Goal: Task Accomplishment & Management: Use online tool/utility

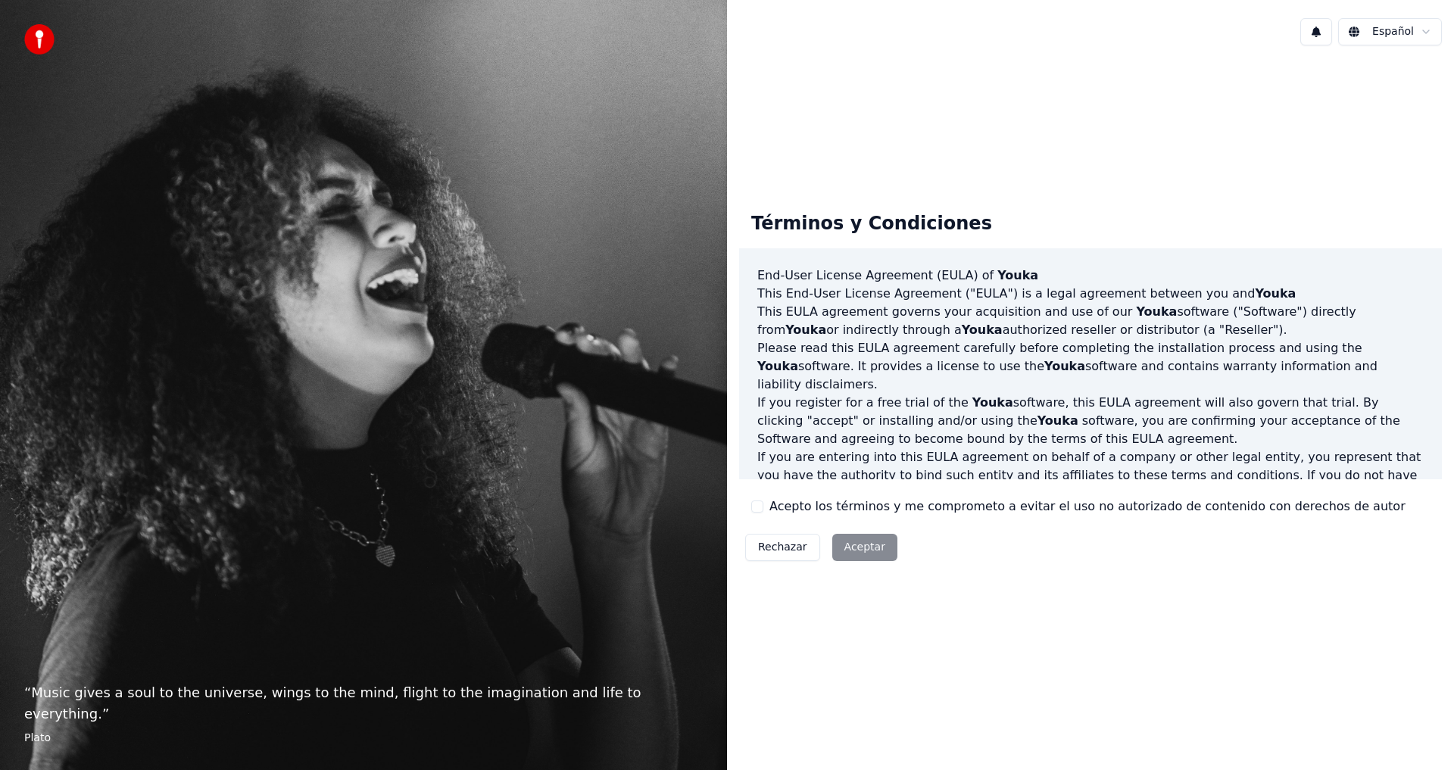
click at [788, 510] on label "Acepto los términos y me comprometo a evitar el uso no autorizado de contenido …" at bounding box center [1087, 506] width 636 height 18
click at [763, 510] on button "Acepto los términos y me comprometo a evitar el uso no autorizado de contenido …" at bounding box center [757, 506] width 12 height 12
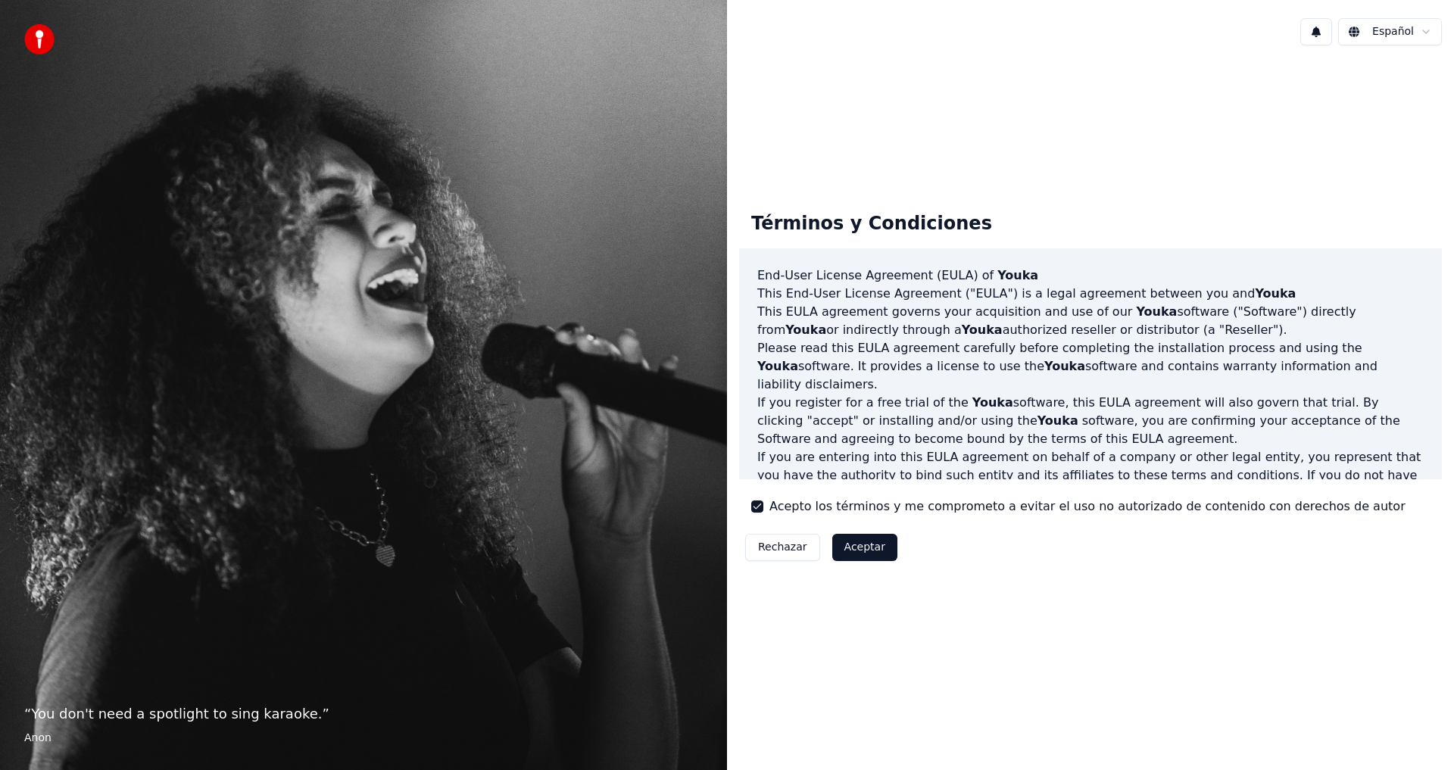
click at [859, 545] on button "Aceptar" at bounding box center [864, 547] width 65 height 27
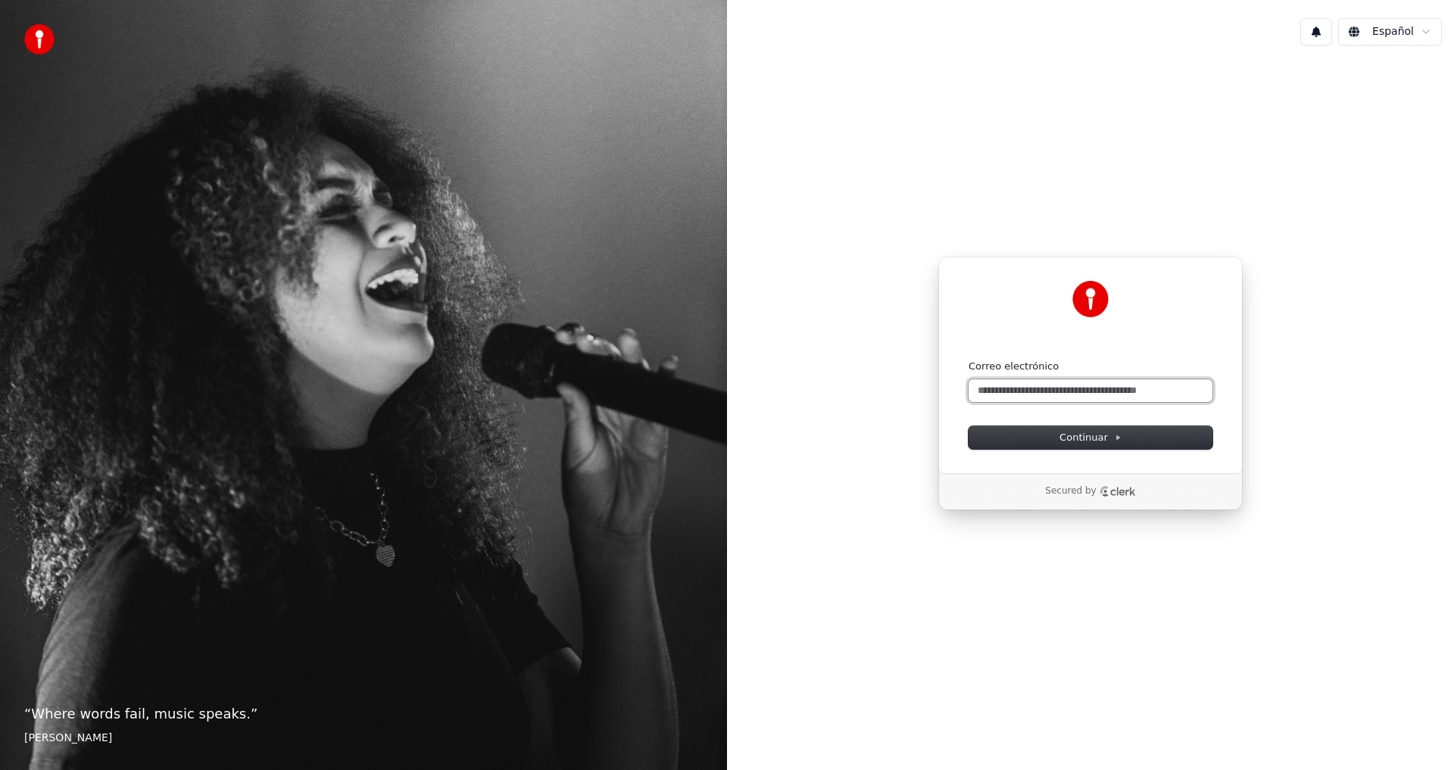
click at [1058, 391] on input "Correo electrónico" at bounding box center [1090, 390] width 244 height 23
click at [1120, 439] on button "Continuar" at bounding box center [1090, 437] width 244 height 23
type input "**********"
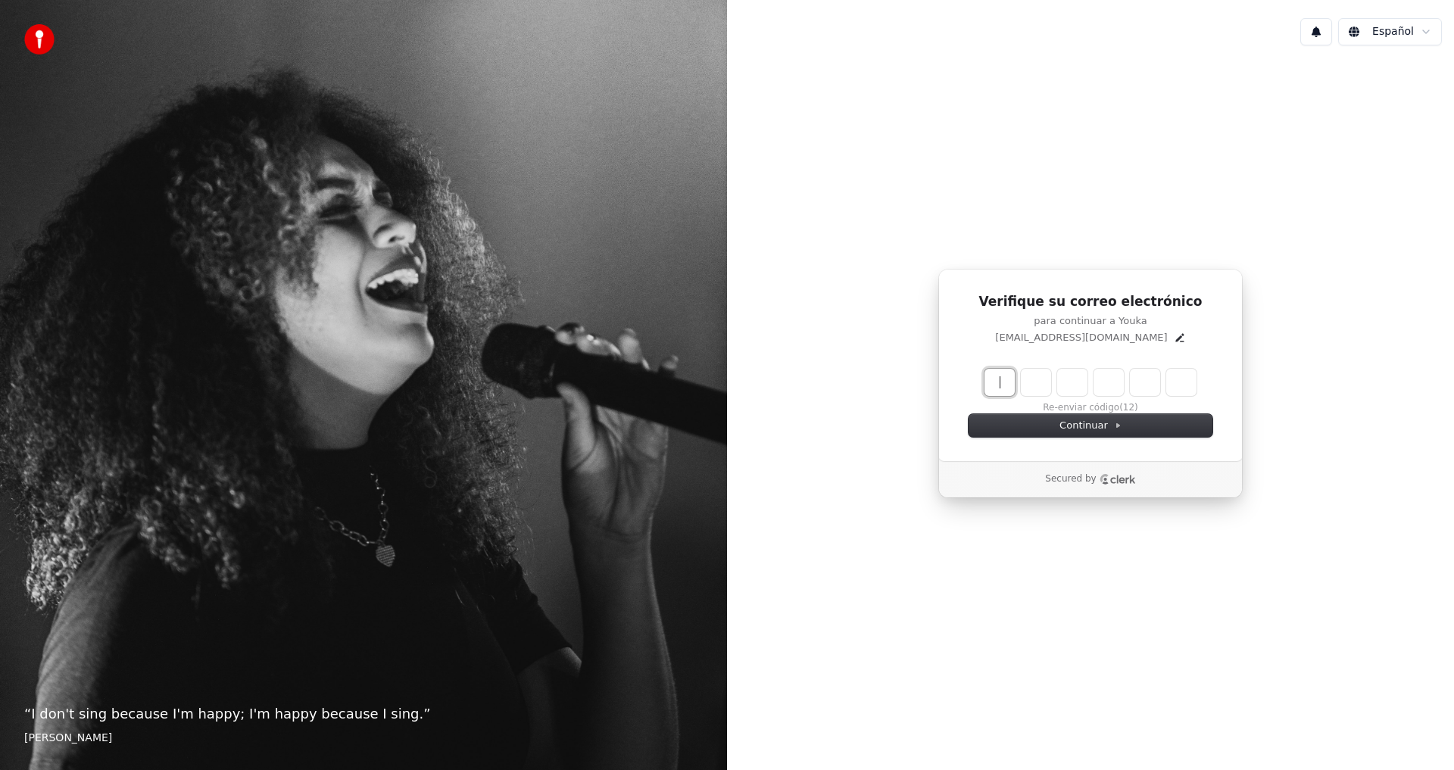
paste input "******"
type input "******"
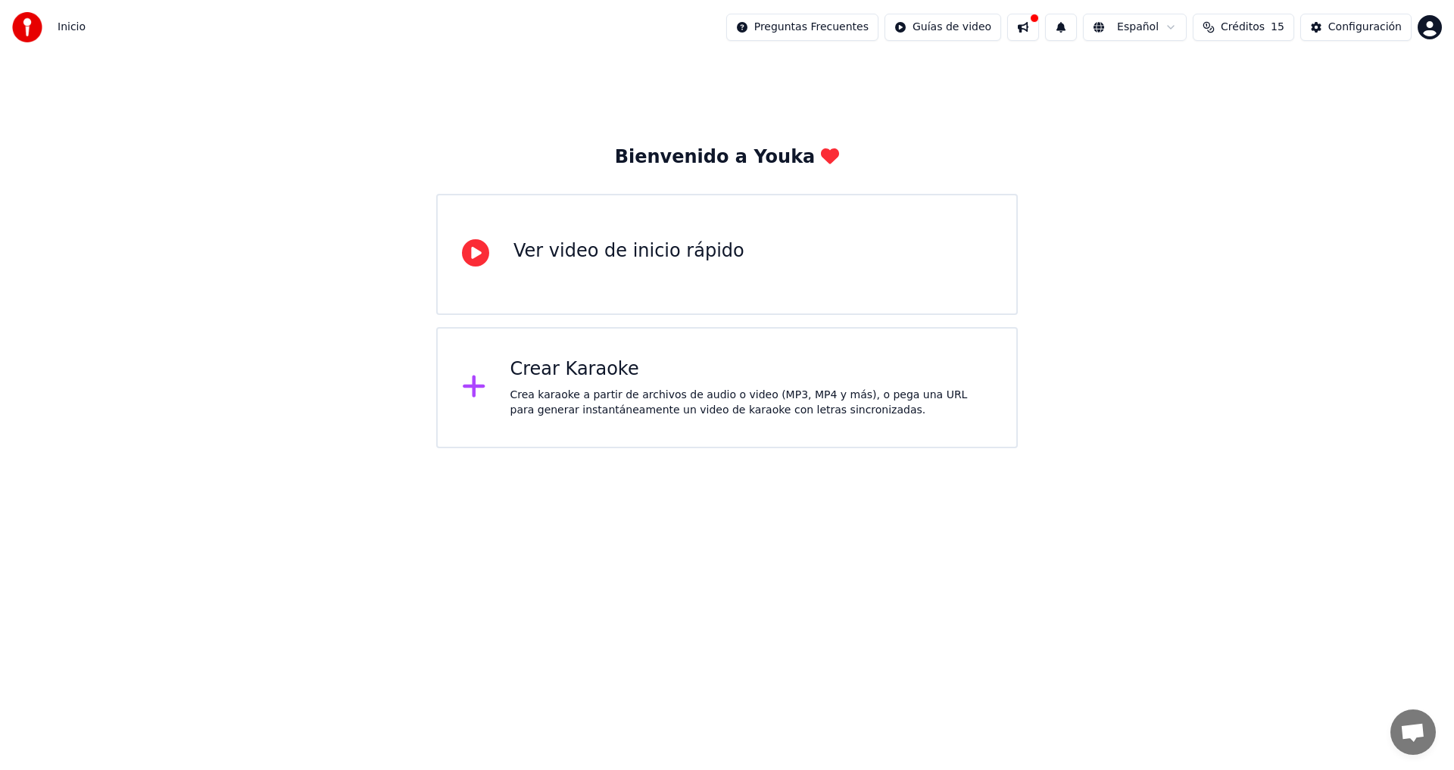
click at [659, 380] on div "Crear Karaoke" at bounding box center [751, 369] width 482 height 24
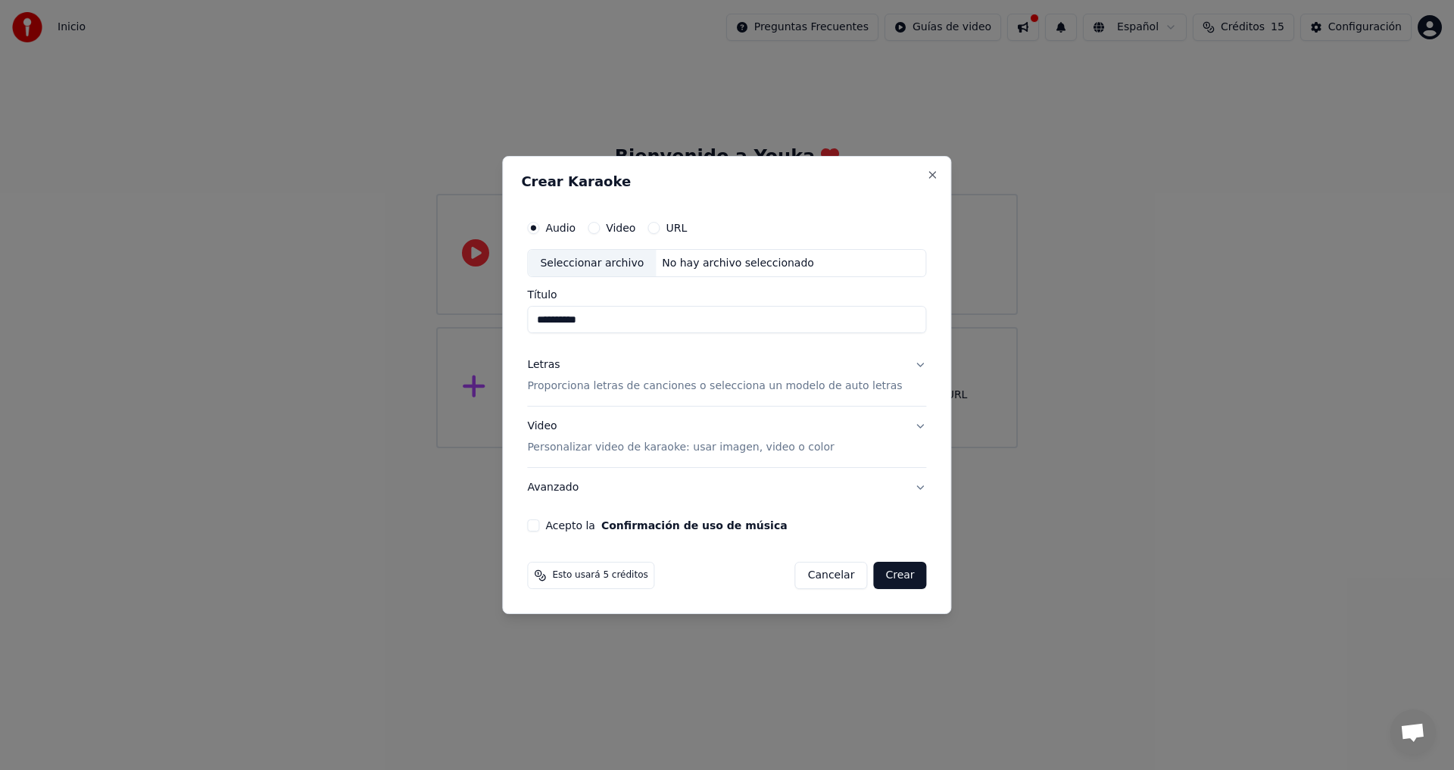
type input "**********"
click at [900, 363] on button "Letras Proporciona letras de canciones o selecciona un modelo de auto letras" at bounding box center [726, 376] width 399 height 61
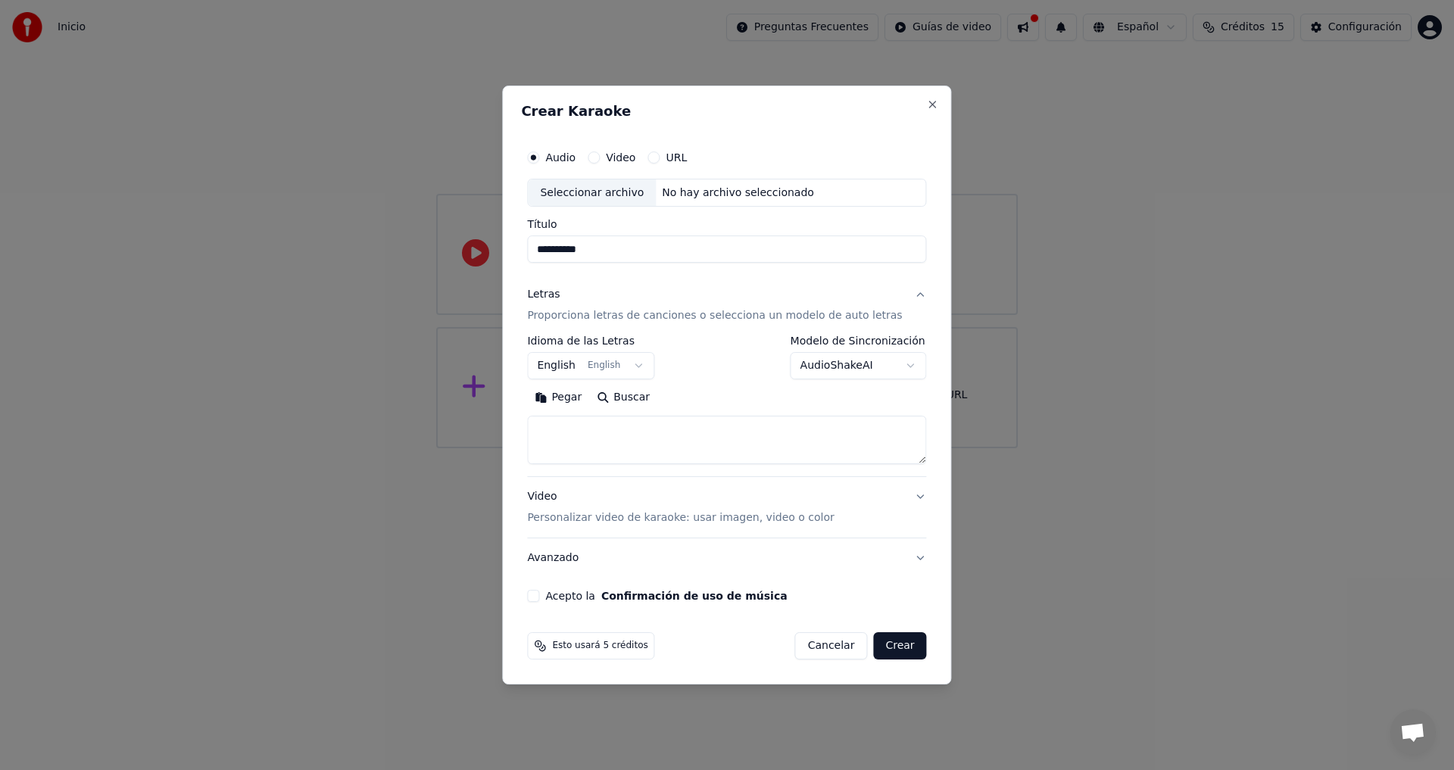
click at [634, 435] on textarea at bounding box center [726, 440] width 399 height 48
paste textarea "**********"
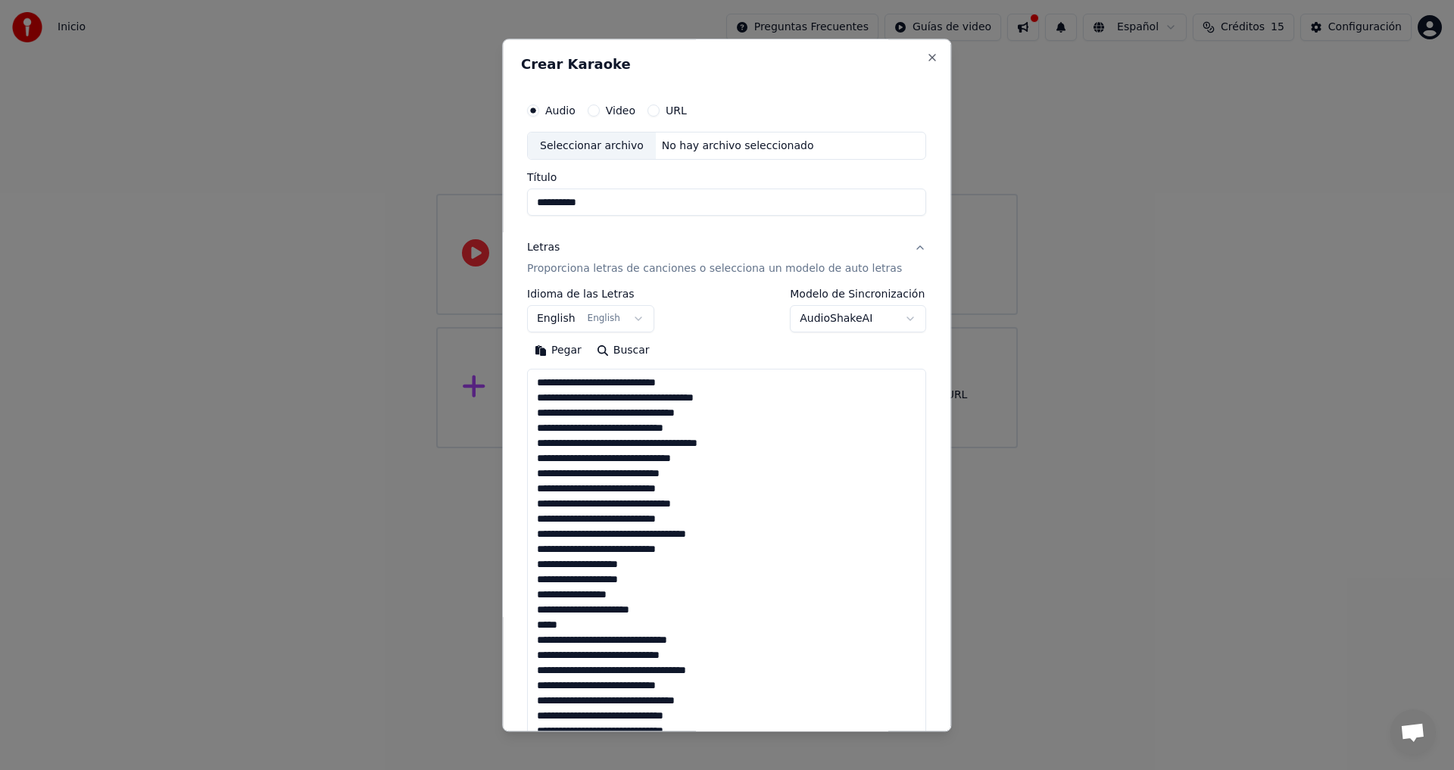
scroll to position [1321, 0]
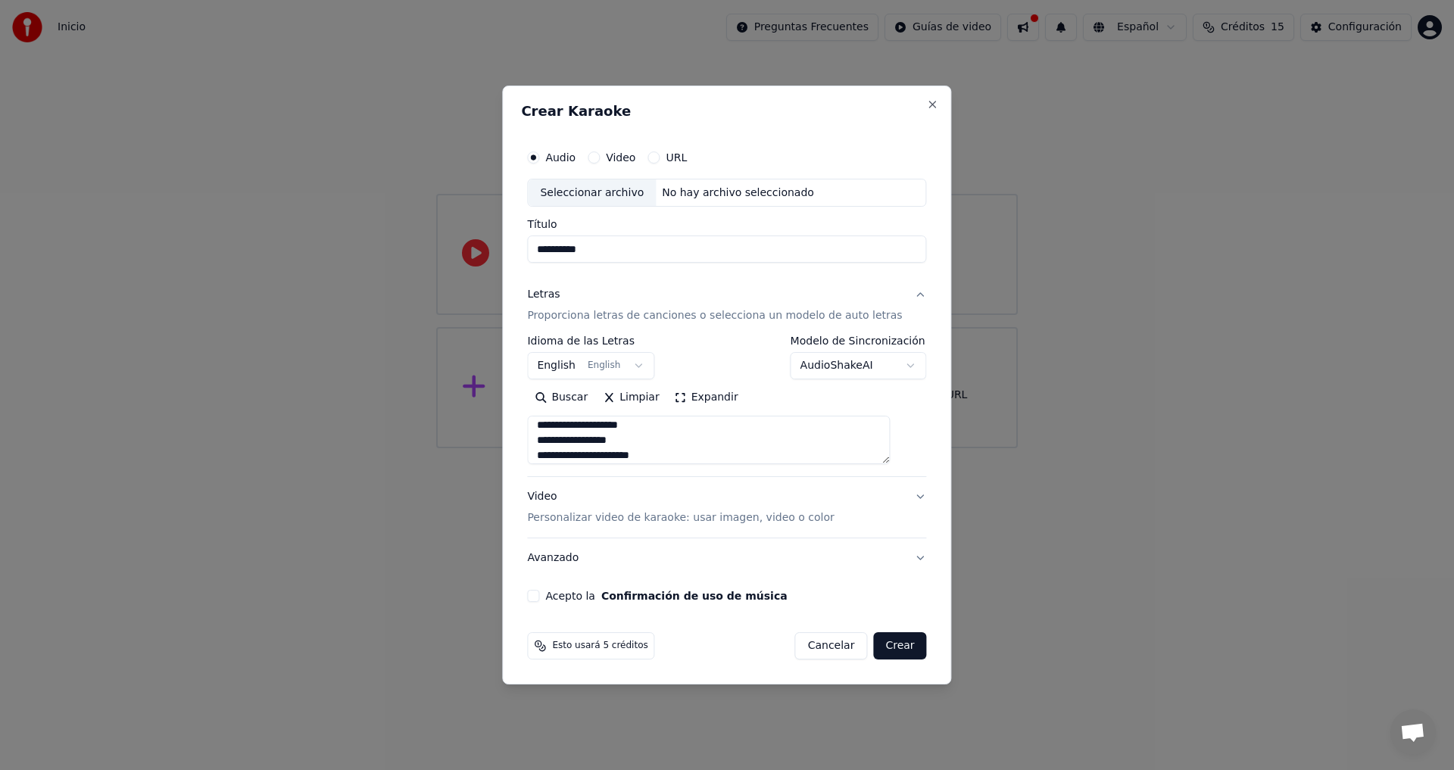
type textarea "**********"
click at [643, 363] on button "English English" at bounding box center [590, 366] width 127 height 27
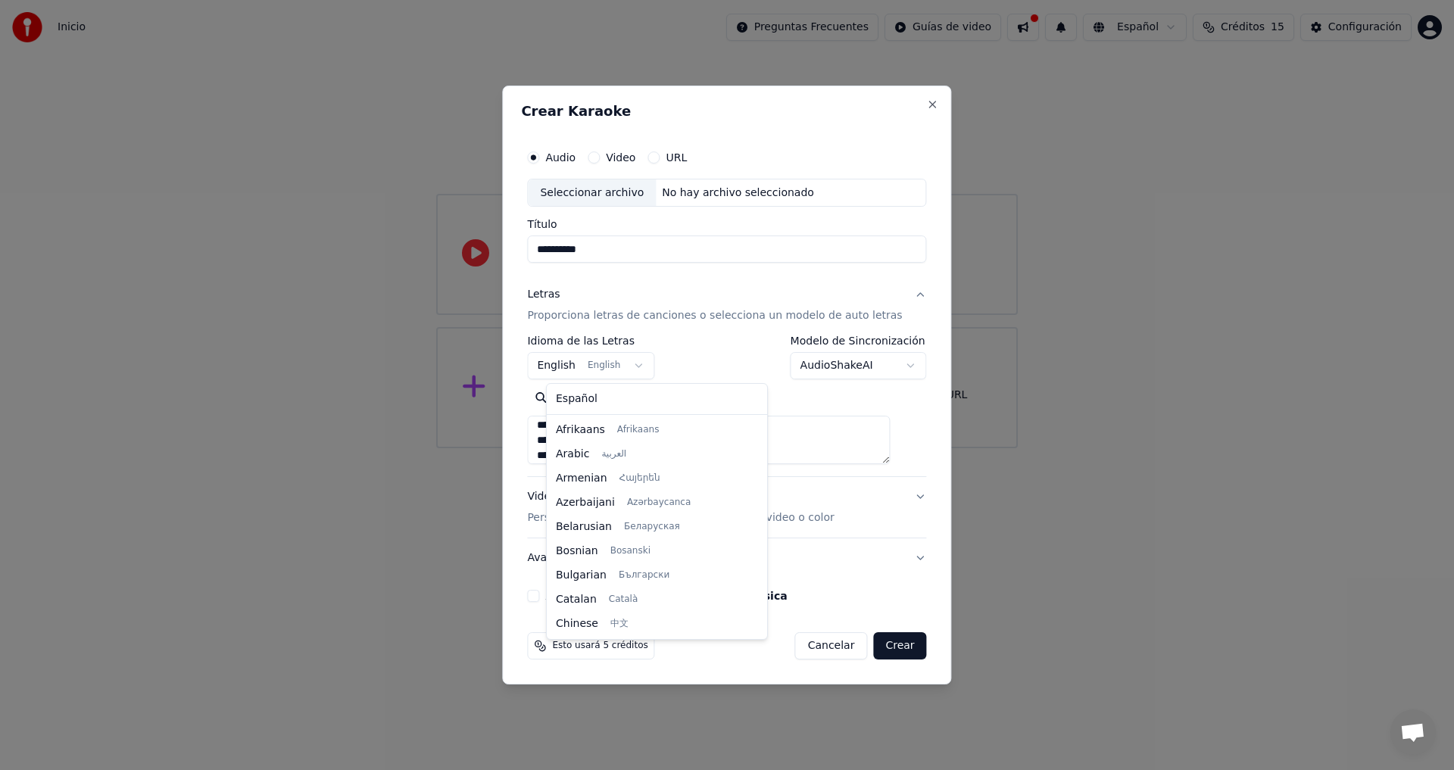
scroll to position [121, 0]
select select "**"
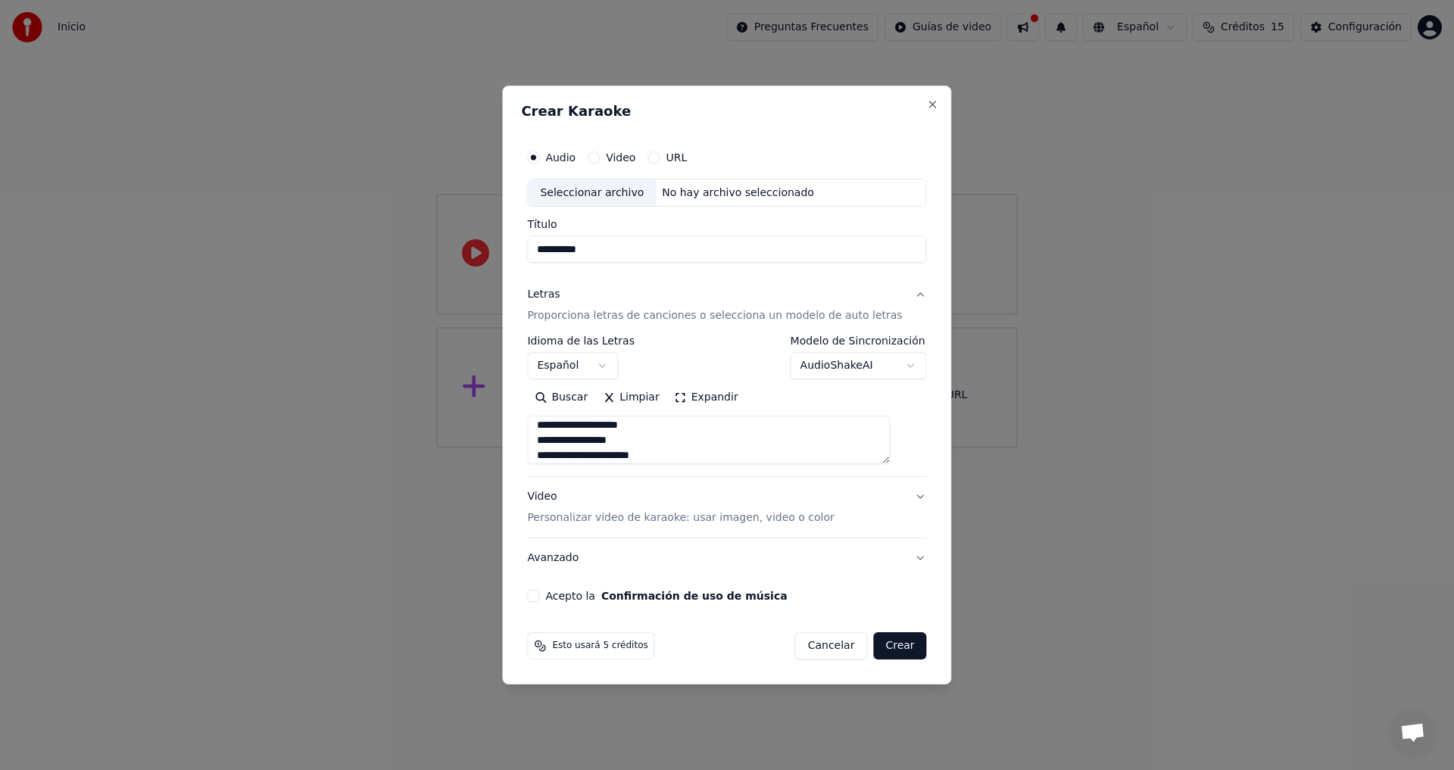
scroll to position [1327, 0]
click at [702, 396] on button "Expandir" at bounding box center [706, 398] width 79 height 24
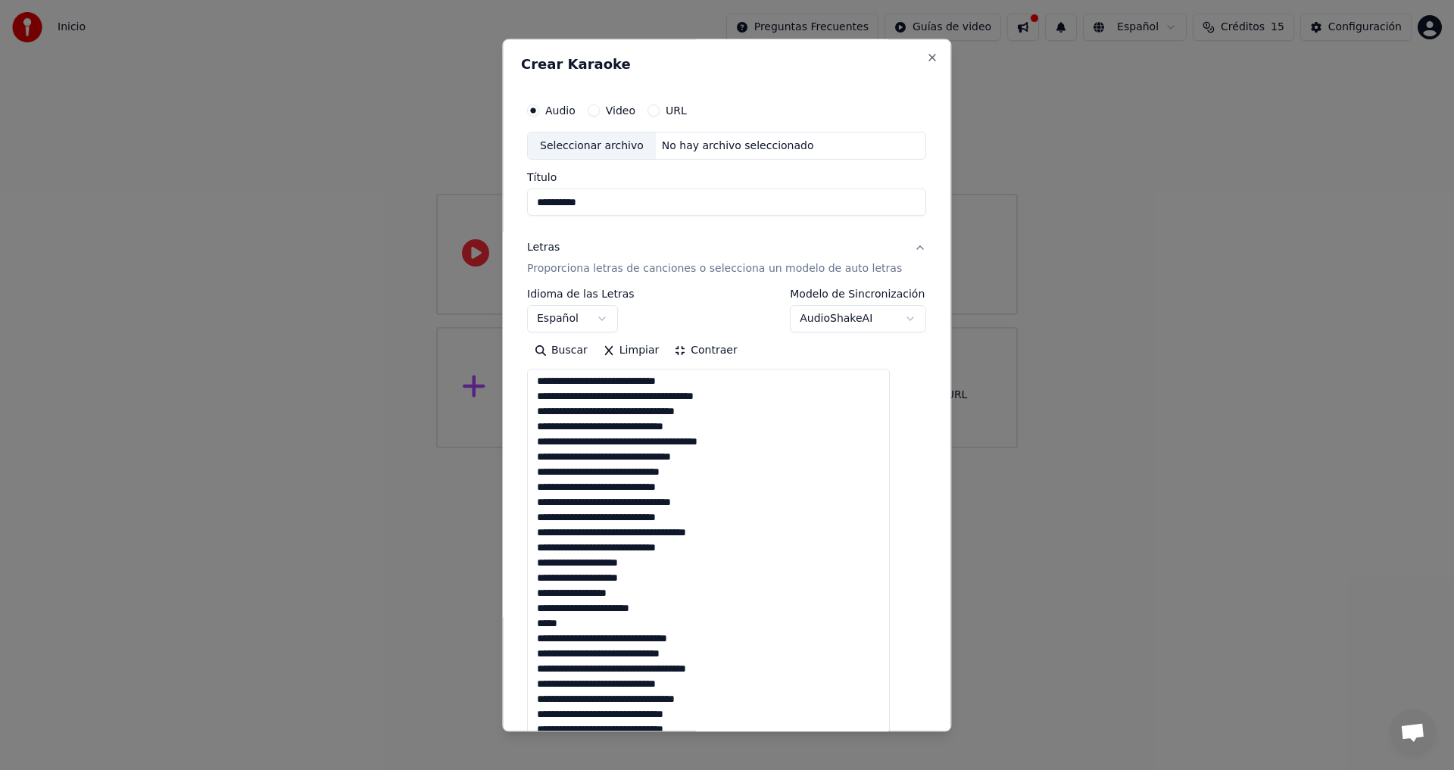
click at [709, 352] on button "Contraer" at bounding box center [706, 351] width 78 height 24
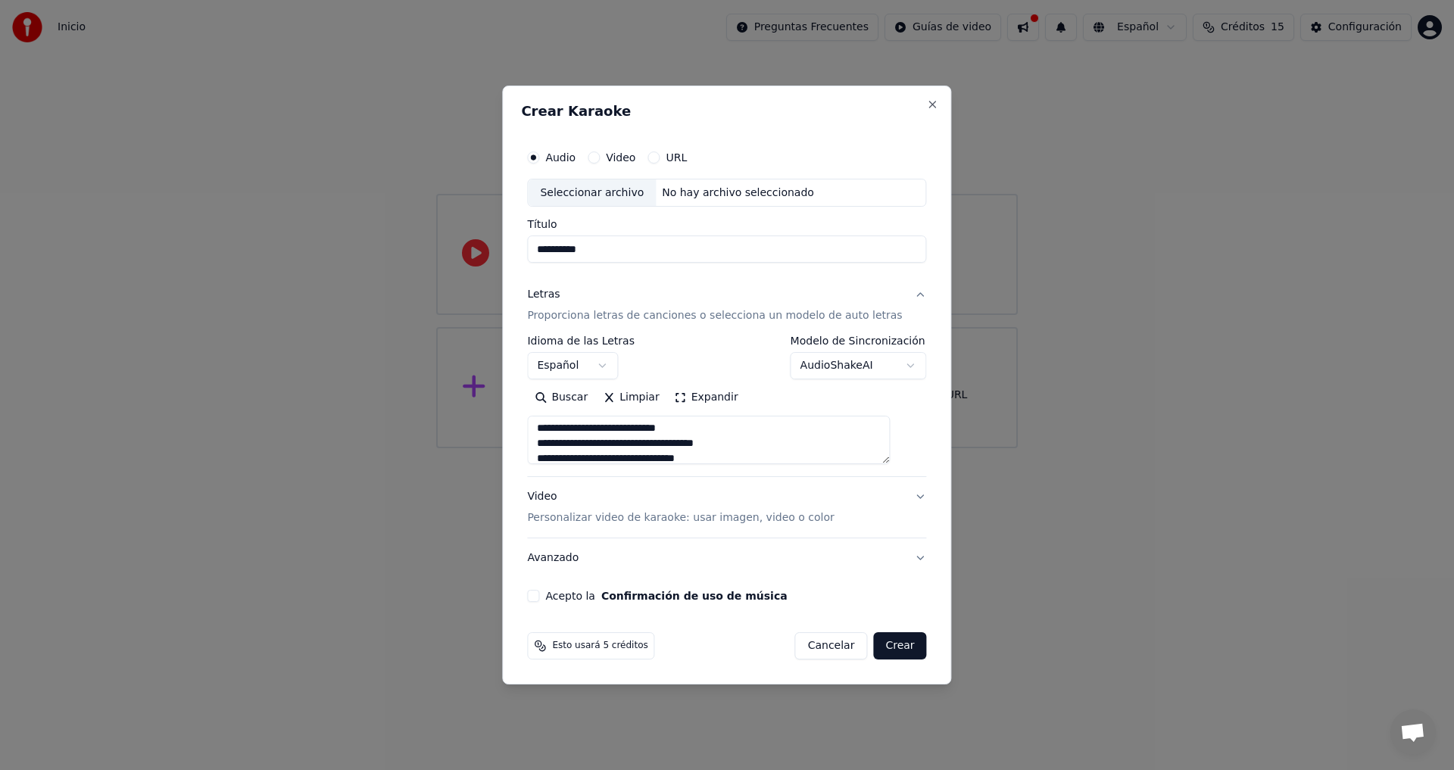
click at [714, 191] on div "No hay archivo seleccionado" at bounding box center [738, 192] width 164 height 15
type input "**********"
click at [873, 363] on body "**********" at bounding box center [727, 224] width 1454 height 448
click at [675, 519] on p "Personalizar video de karaoke: usar imagen, video o color" at bounding box center [680, 517] width 307 height 15
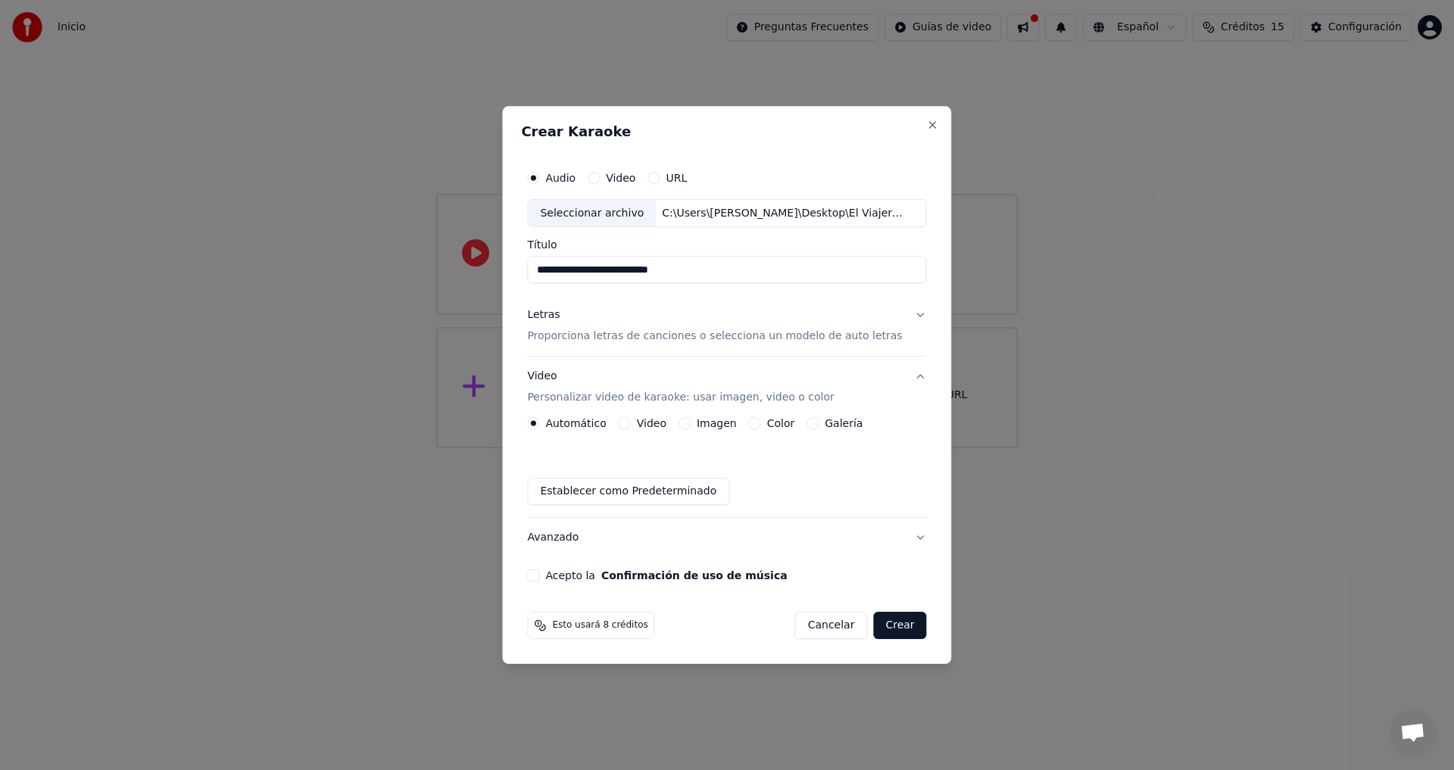
click at [616, 491] on button "Establecer como Predeterminado" at bounding box center [628, 491] width 202 height 27
click at [539, 572] on button "Acepto la Confirmación de uso de música" at bounding box center [533, 575] width 12 height 12
click at [566, 541] on button "Avanzado" at bounding box center [726, 537] width 399 height 39
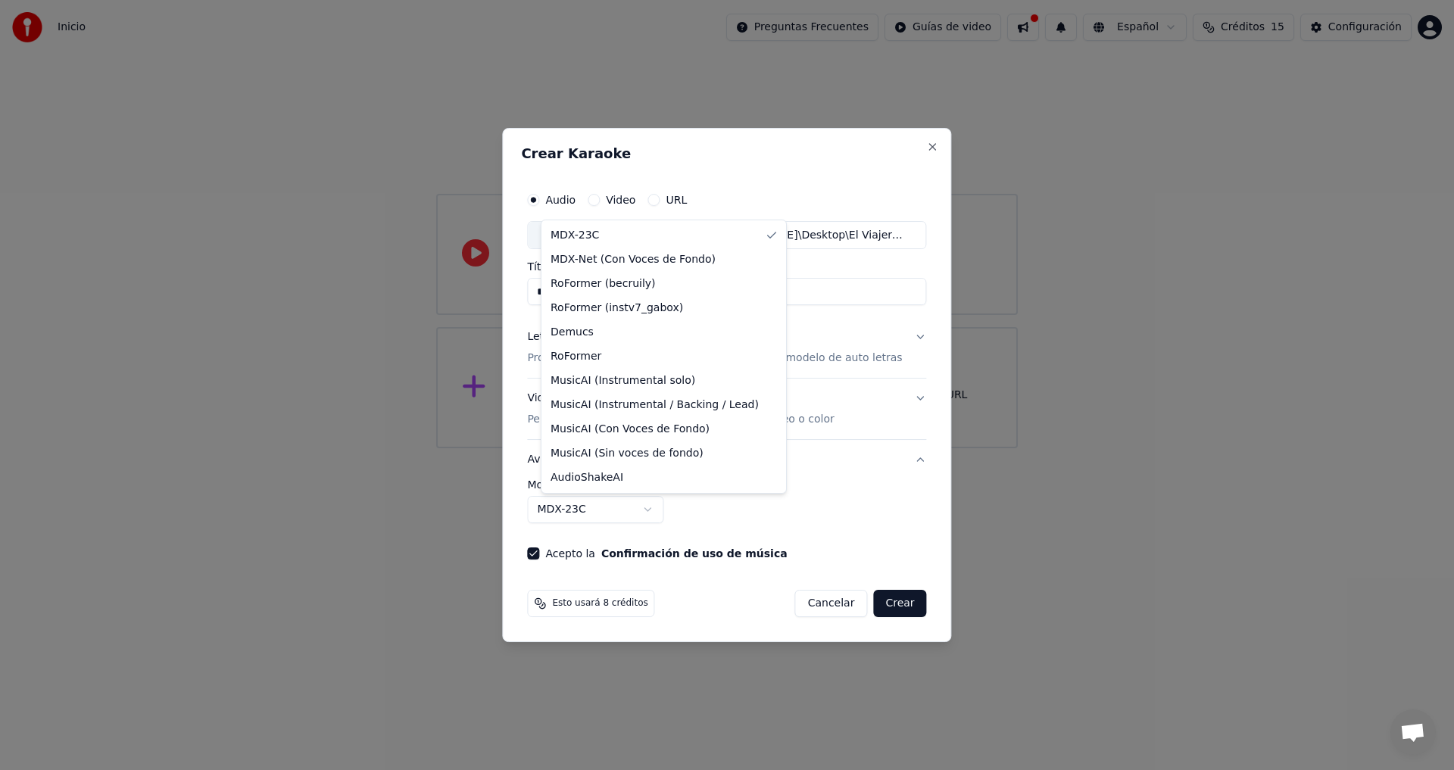
click at [628, 448] on body "**********" at bounding box center [727, 224] width 1454 height 448
select select "**********"
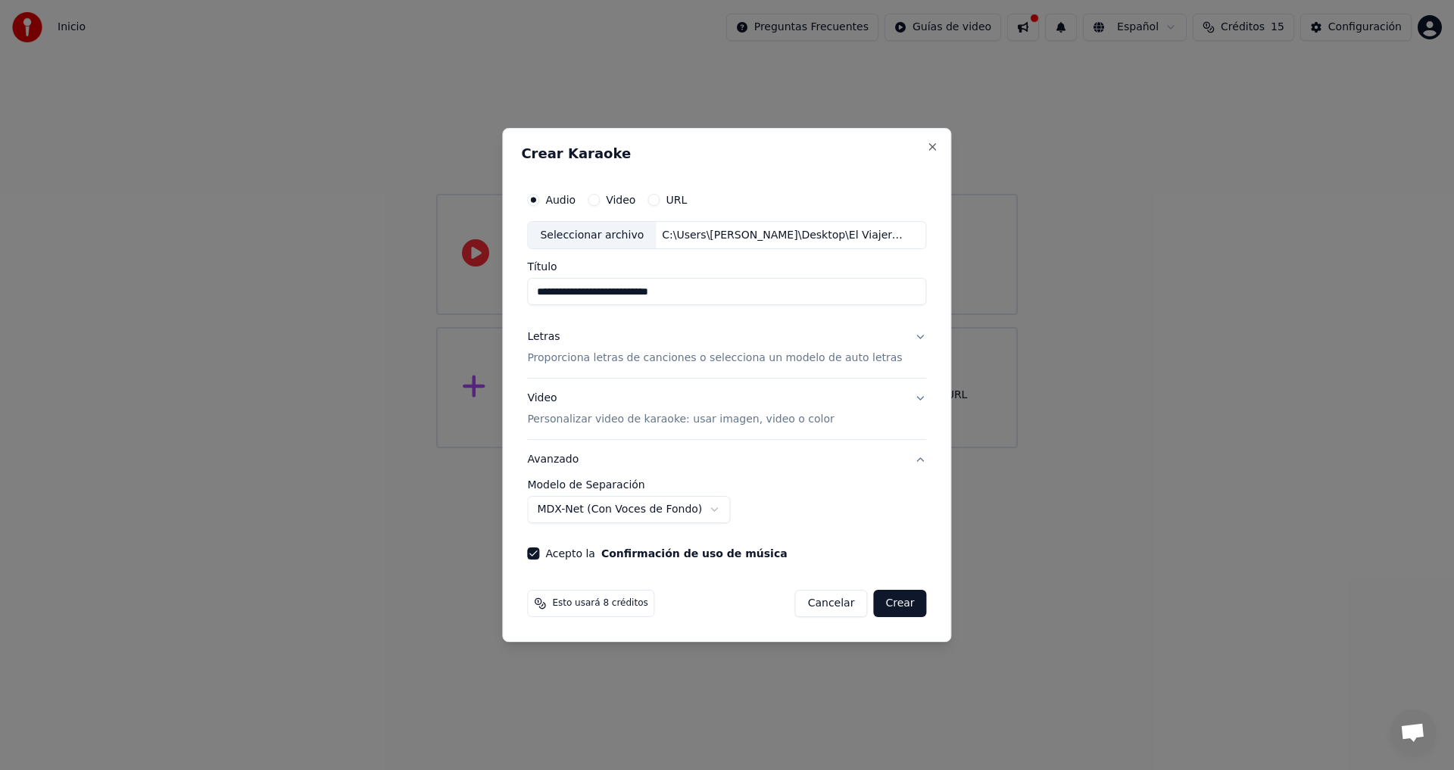
click at [877, 608] on button "Crear" at bounding box center [899, 603] width 53 height 27
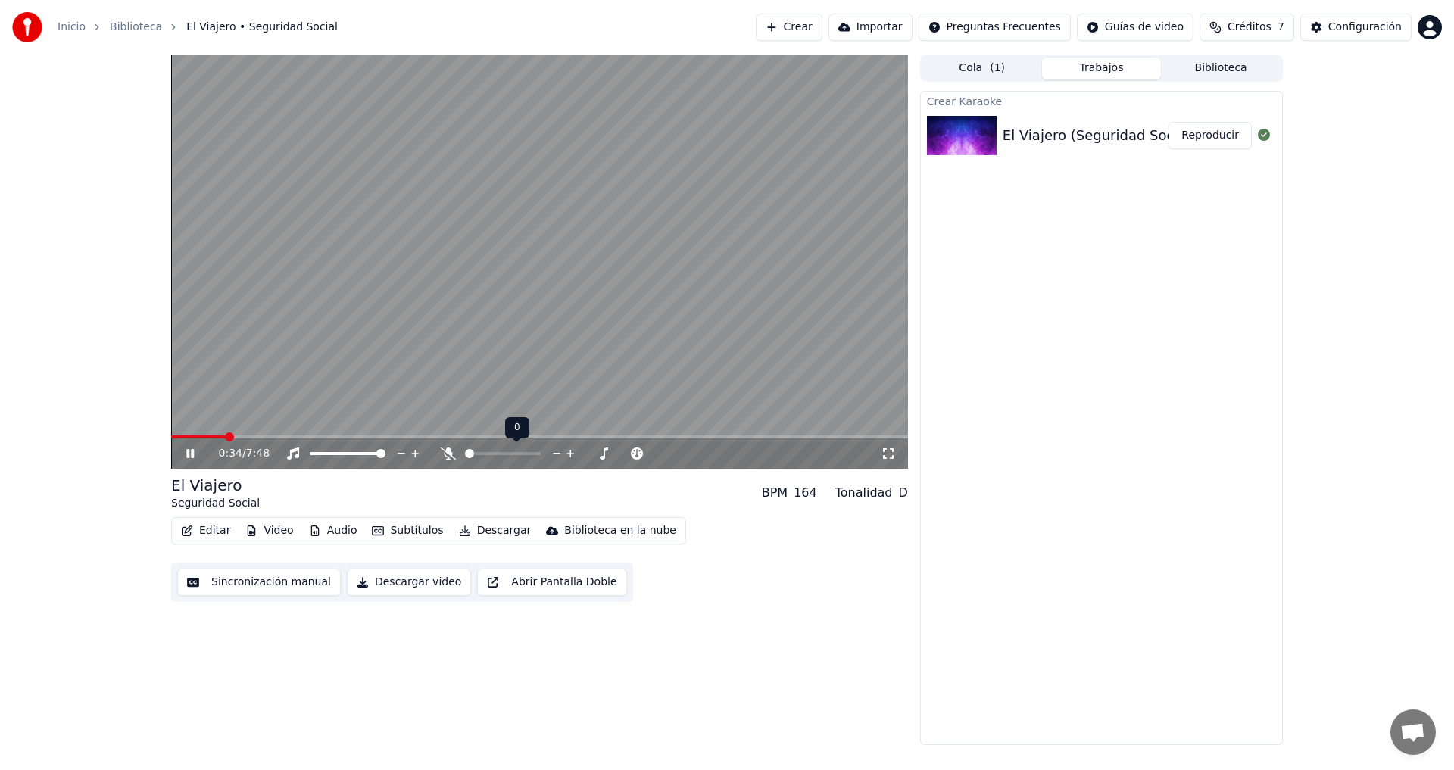
click at [465, 458] on span at bounding box center [469, 453] width 9 height 9
click at [273, 533] on button "Video" at bounding box center [269, 530] width 60 height 21
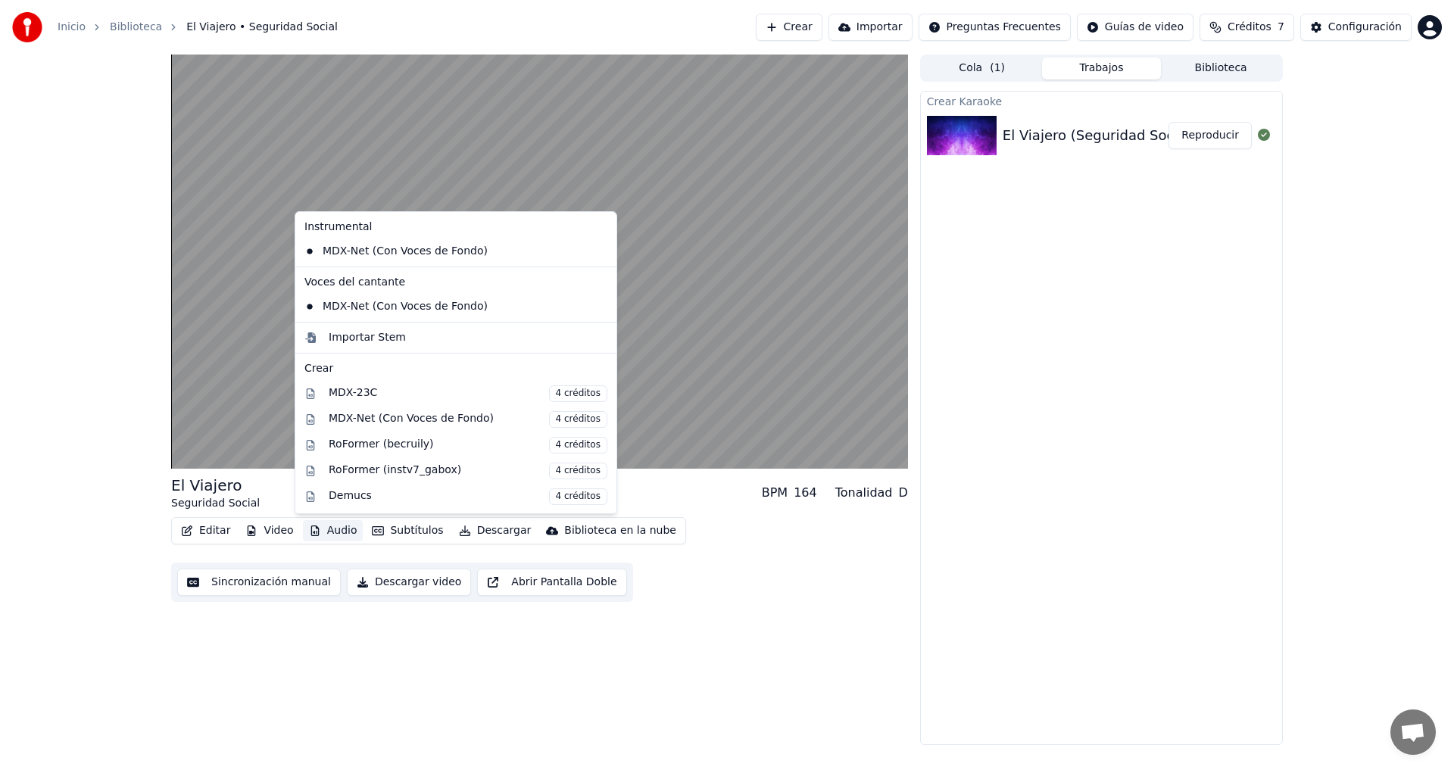
click at [1061, 352] on div "Crear Karaoke El Viajero (Seguridad Social) Reproducir" at bounding box center [1101, 418] width 363 height 654
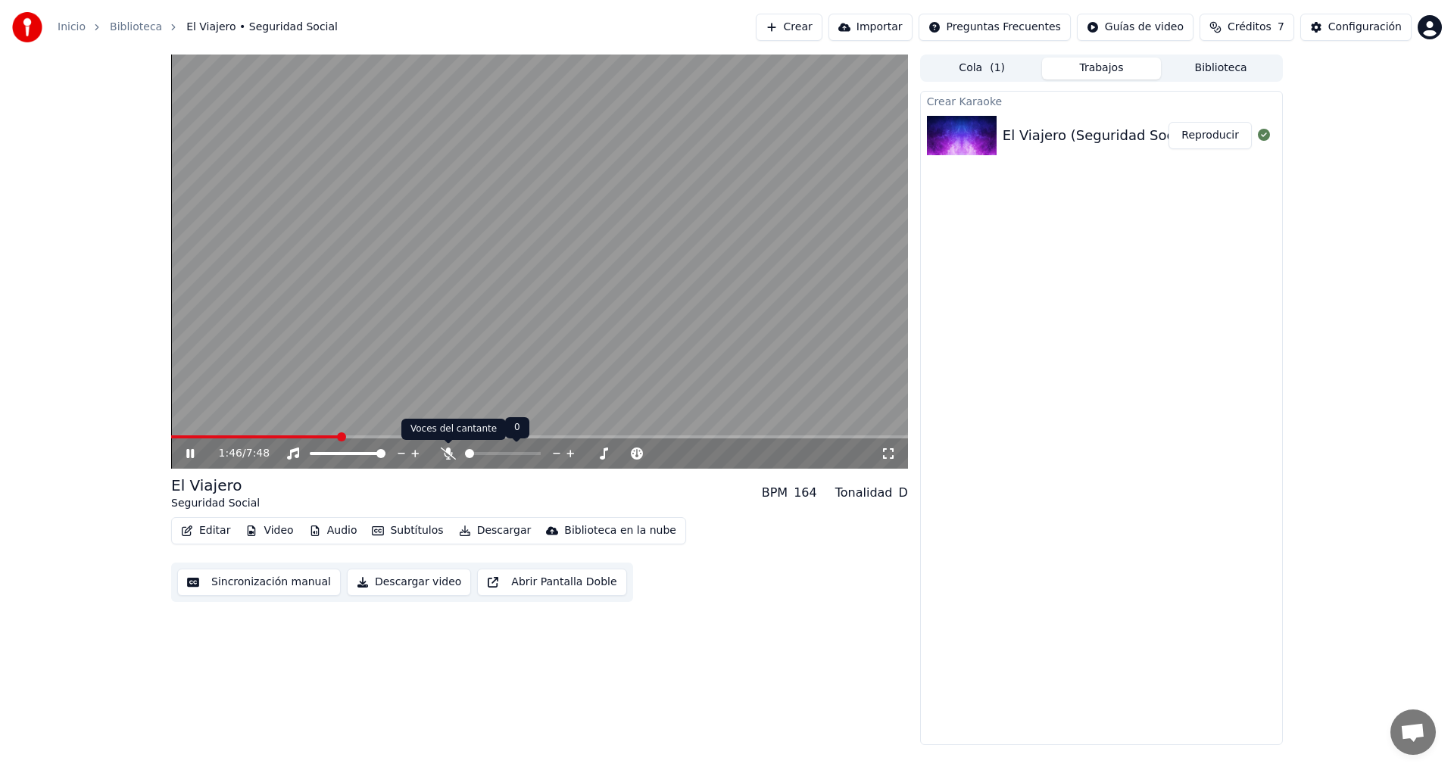
click at [445, 449] on icon at bounding box center [448, 453] width 15 height 12
click at [334, 530] on button "Audio" at bounding box center [333, 530] width 61 height 21
click at [1120, 333] on div "Crear Karaoke El Viajero (Seguridad Social) Reproducir" at bounding box center [1101, 418] width 363 height 654
click at [332, 531] on button "Audio" at bounding box center [333, 530] width 61 height 21
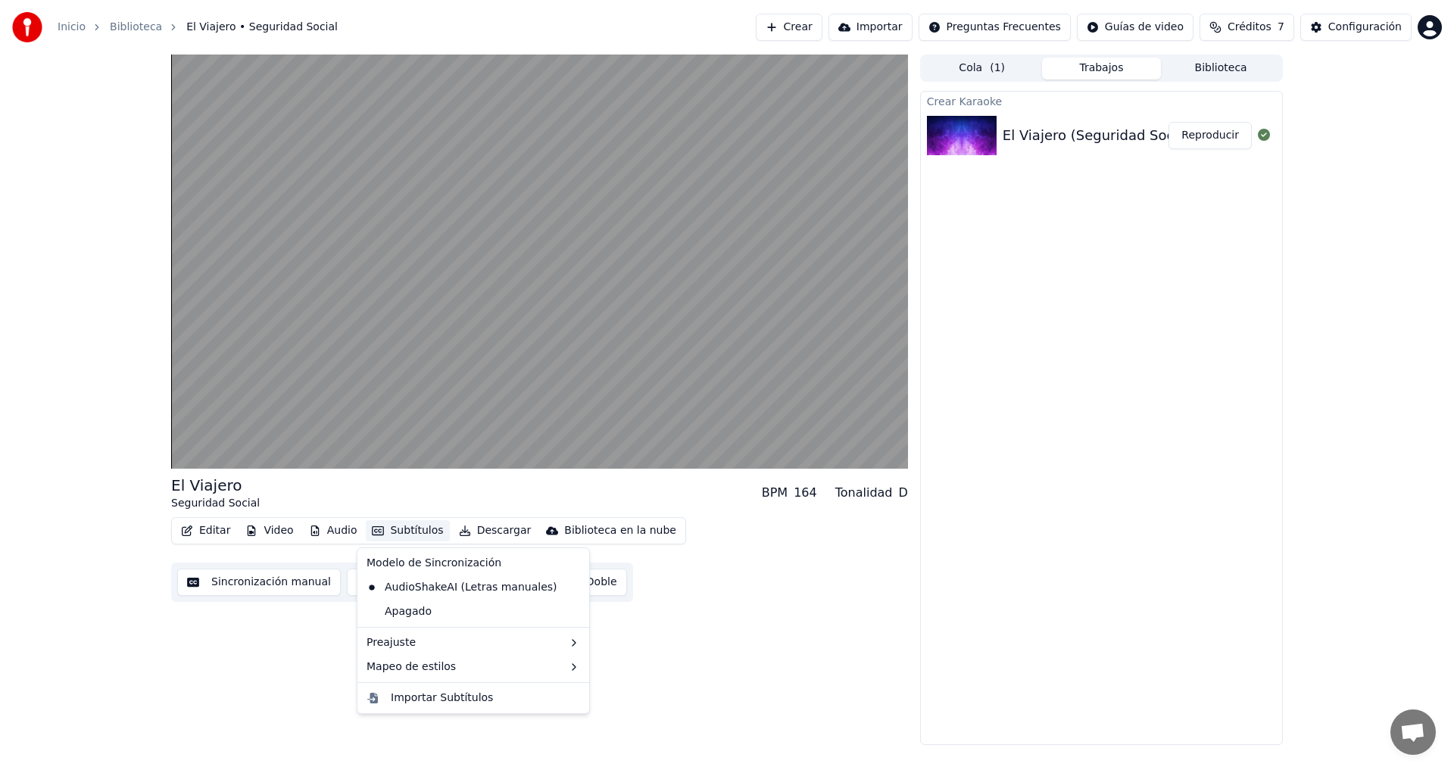
click at [393, 531] on button "Subtítulos" at bounding box center [407, 530] width 83 height 21
click at [391, 531] on button "Subtítulos" at bounding box center [407, 530] width 83 height 21
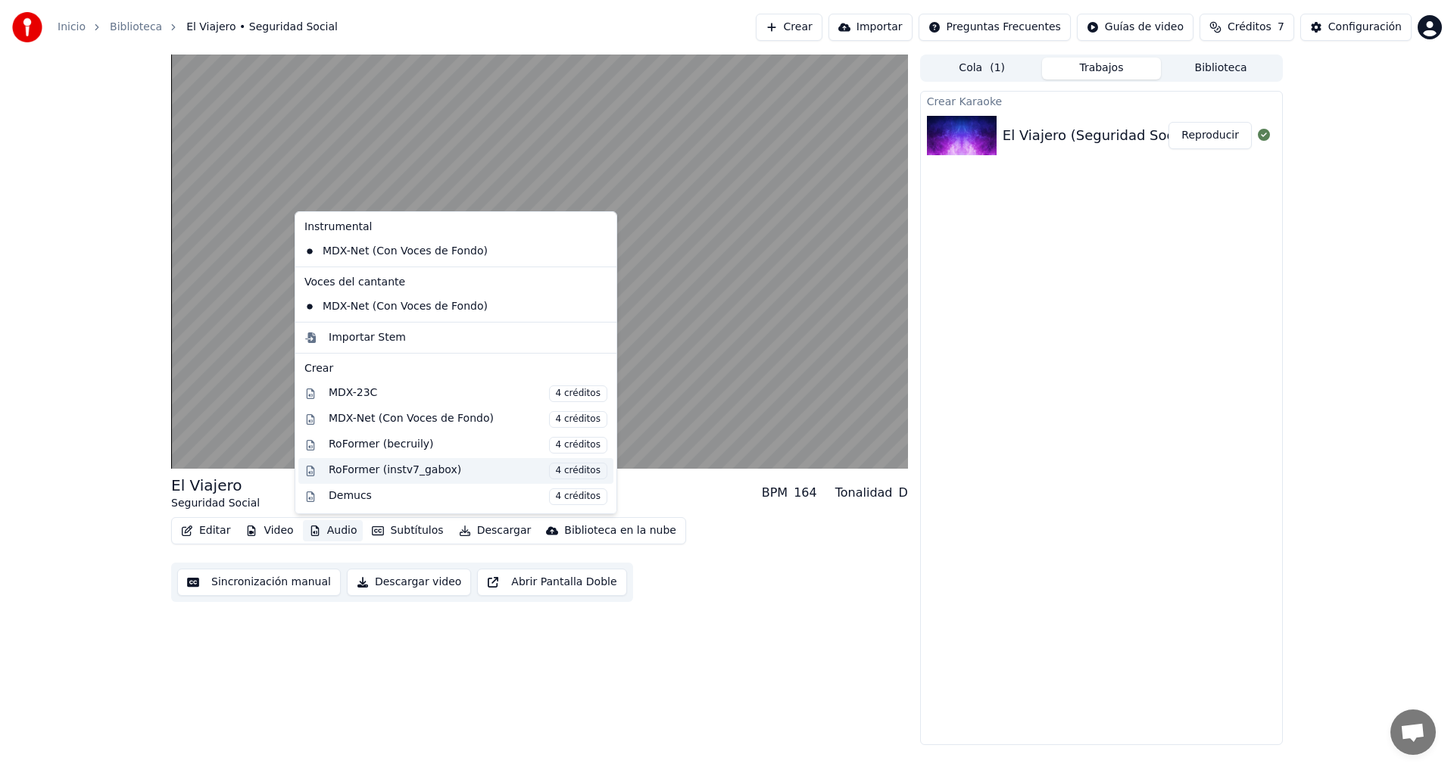
scroll to position [154, 0]
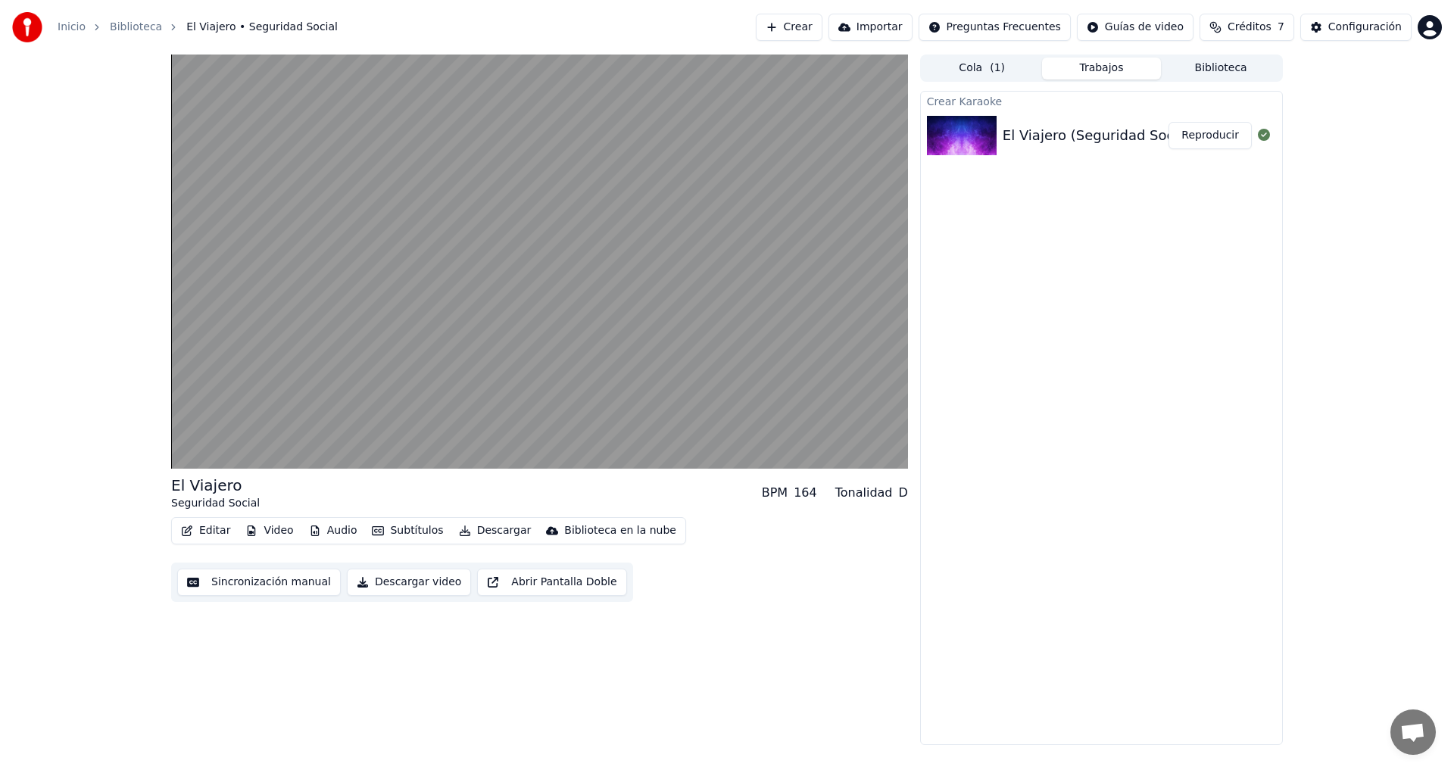
click at [1089, 510] on div "Crear Karaoke El Viajero (Seguridad Social) Reproducir" at bounding box center [1101, 418] width 363 height 654
click at [410, 578] on button "Descargar video" at bounding box center [409, 582] width 124 height 27
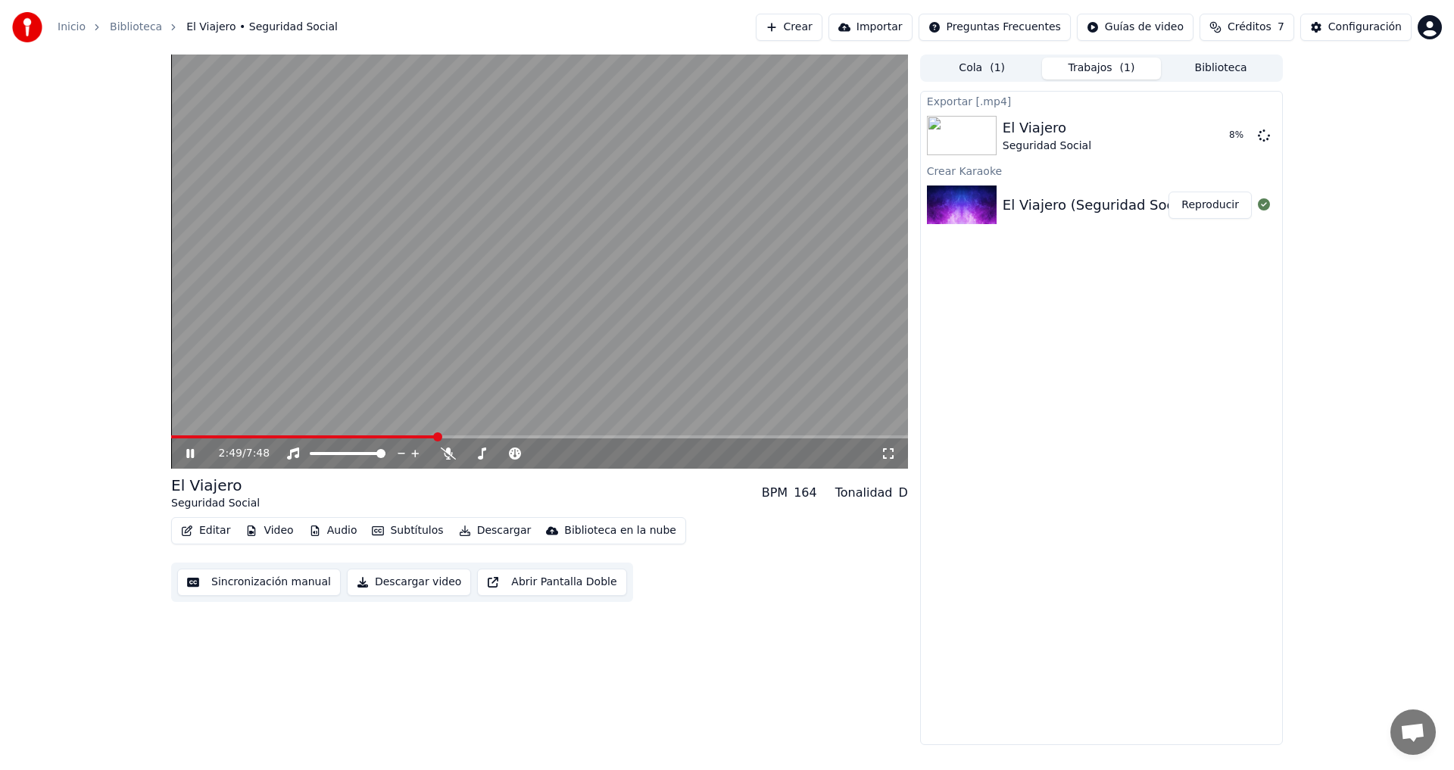
click at [550, 242] on video at bounding box center [539, 262] width 737 height 414
click at [189, 450] on icon at bounding box center [189, 453] width 9 height 11
click at [701, 438] on span at bounding box center [539, 436] width 737 height 3
click at [622, 436] on span at bounding box center [435, 436] width 529 height 3
click at [360, 439] on div "4:47 / 7:48" at bounding box center [539, 453] width 737 height 30
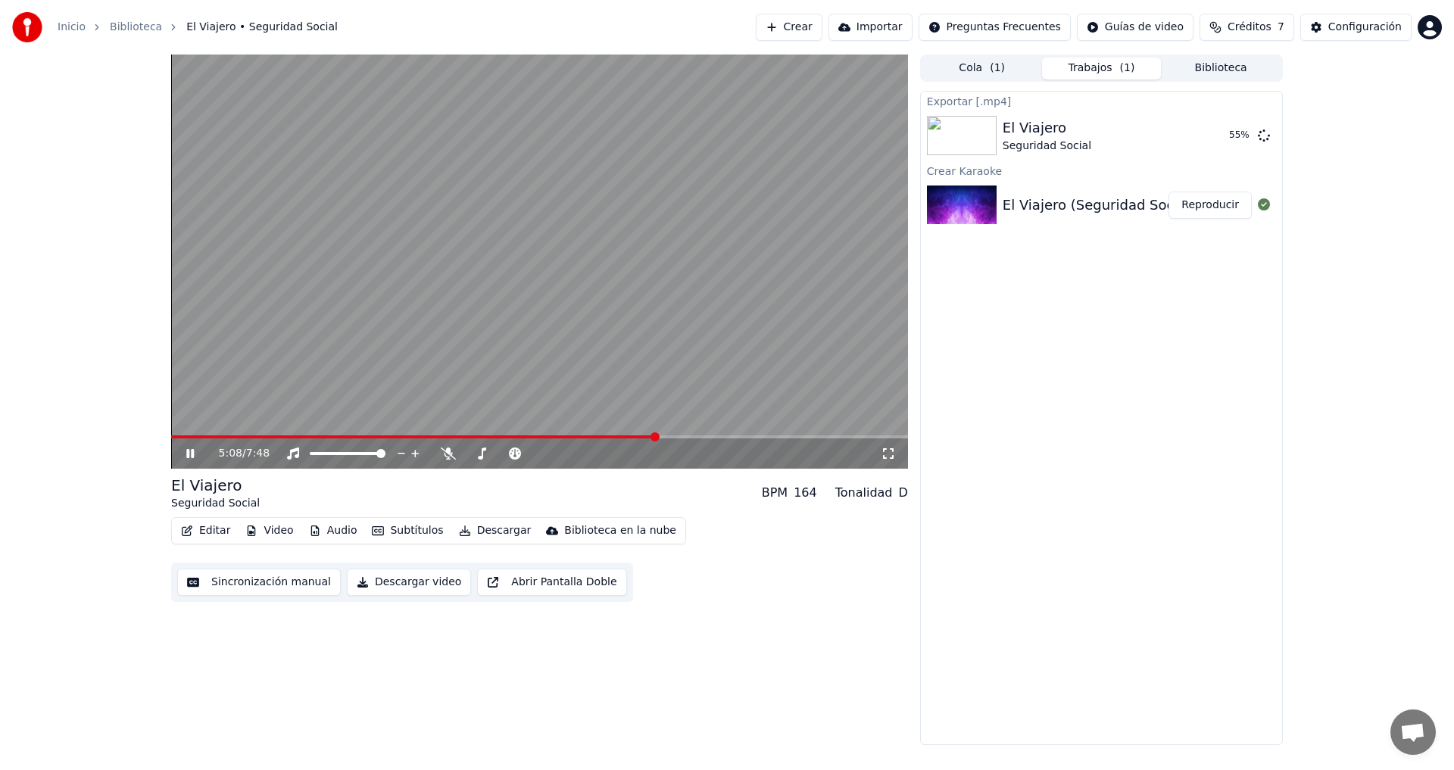
click at [189, 453] on icon at bounding box center [190, 453] width 8 height 9
click at [190, 457] on icon at bounding box center [201, 453] width 36 height 12
click at [1221, 131] on button "Mostrar" at bounding box center [1218, 135] width 67 height 27
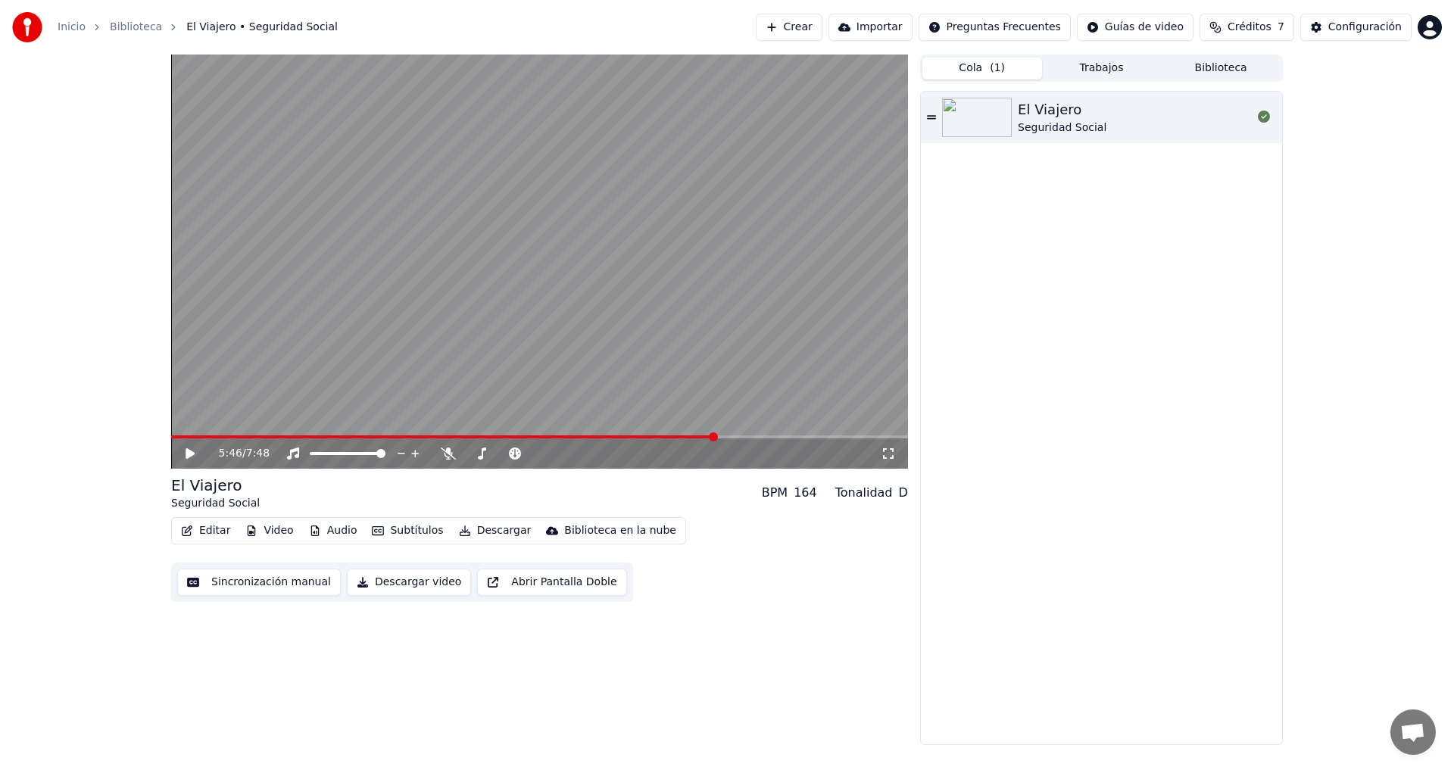
click at [986, 67] on button "Cola ( 1 )" at bounding box center [982, 69] width 120 height 22
click at [822, 24] on button "Crear" at bounding box center [789, 27] width 67 height 27
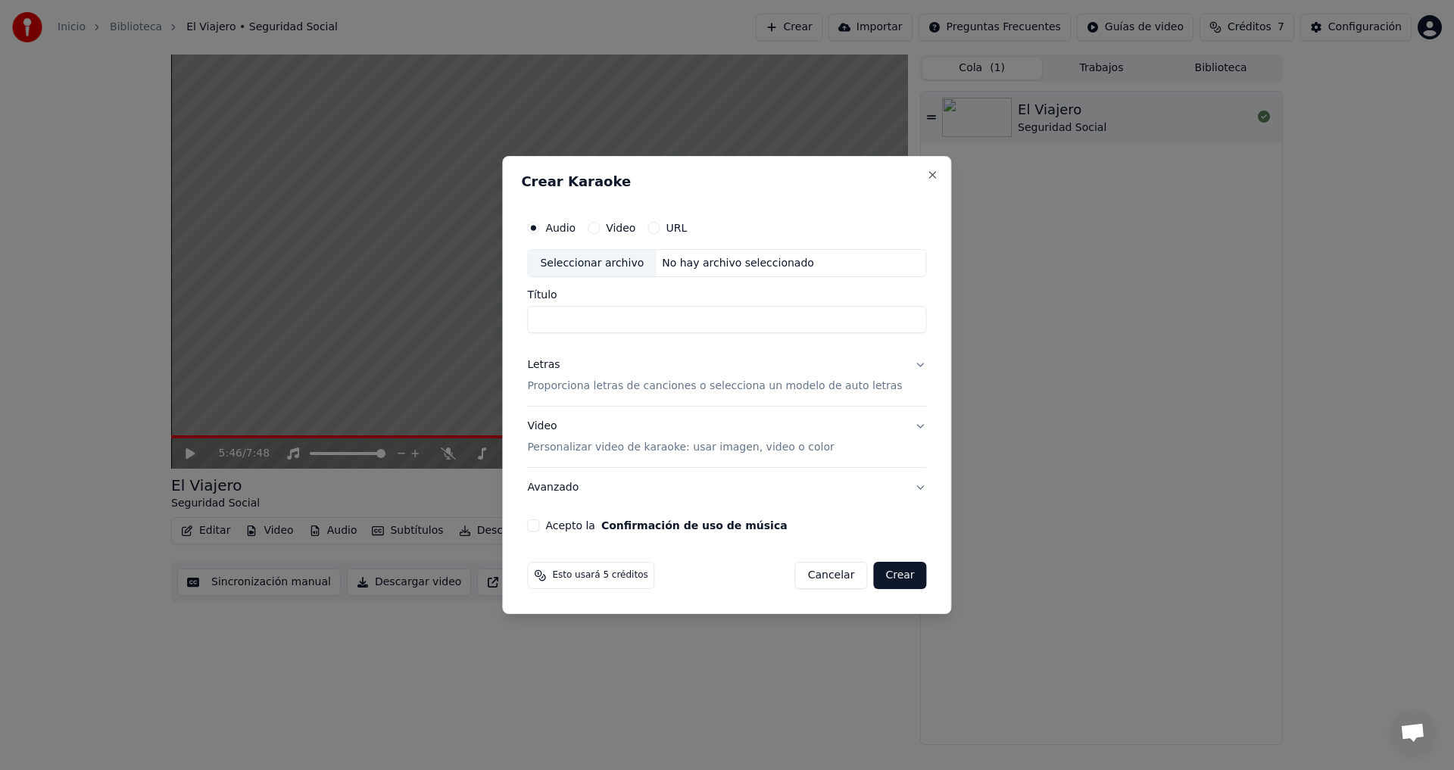
click at [700, 261] on div "No hay archivo seleccionado" at bounding box center [738, 263] width 164 height 15
type input "**********"
click at [904, 368] on button "Letras Proporciona letras de canciones o selecciona un modelo de auto letras" at bounding box center [726, 376] width 399 height 61
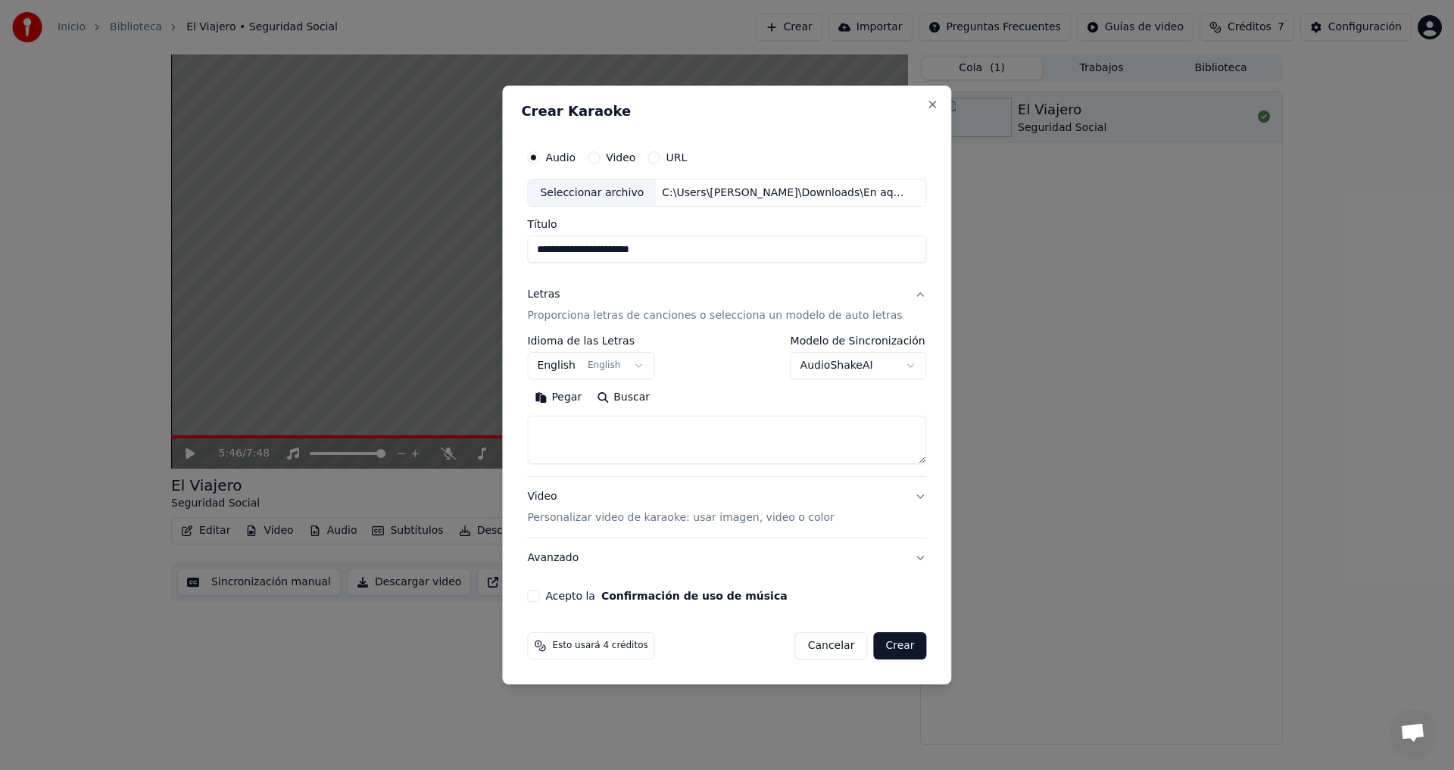
click at [578, 363] on body "**********" at bounding box center [727, 385] width 1454 height 770
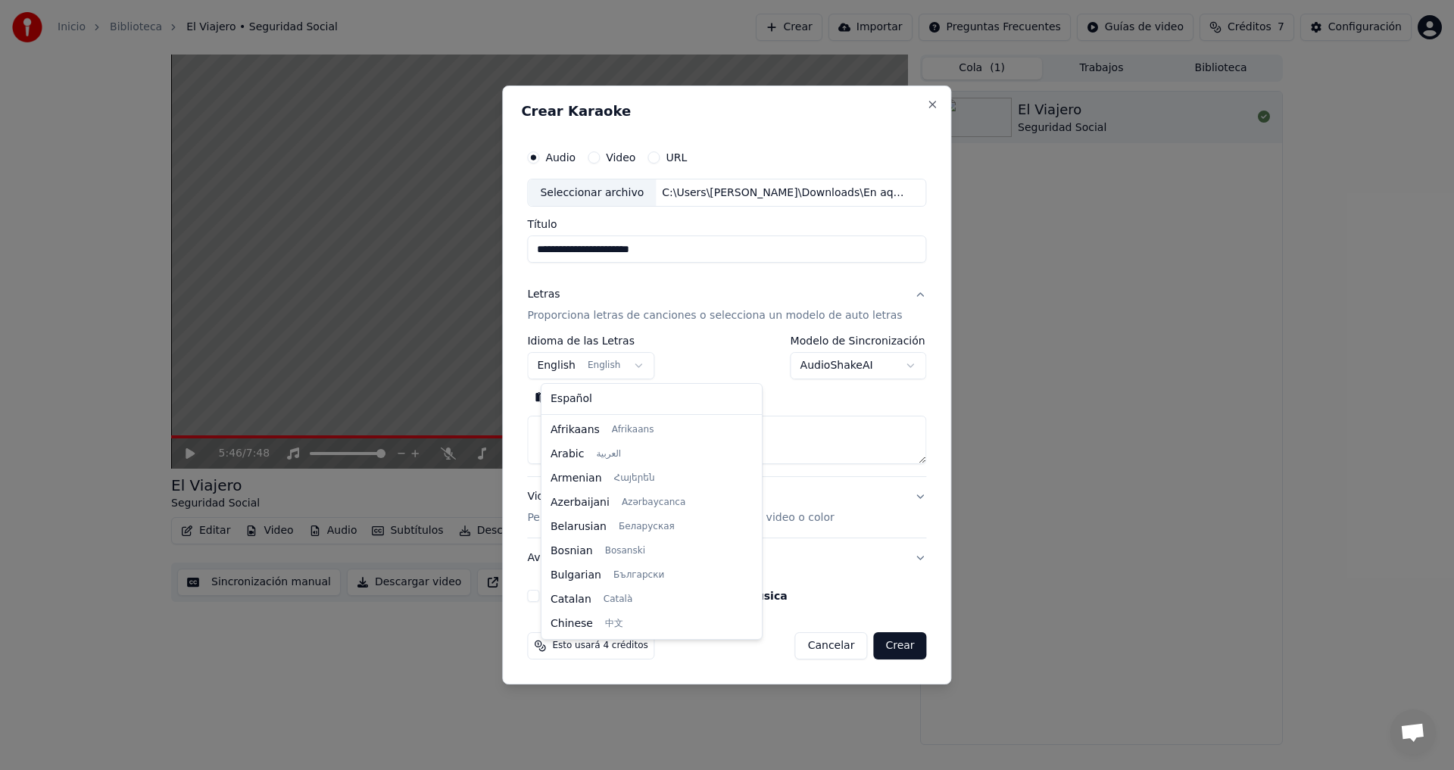
scroll to position [121, 0]
select select "**"
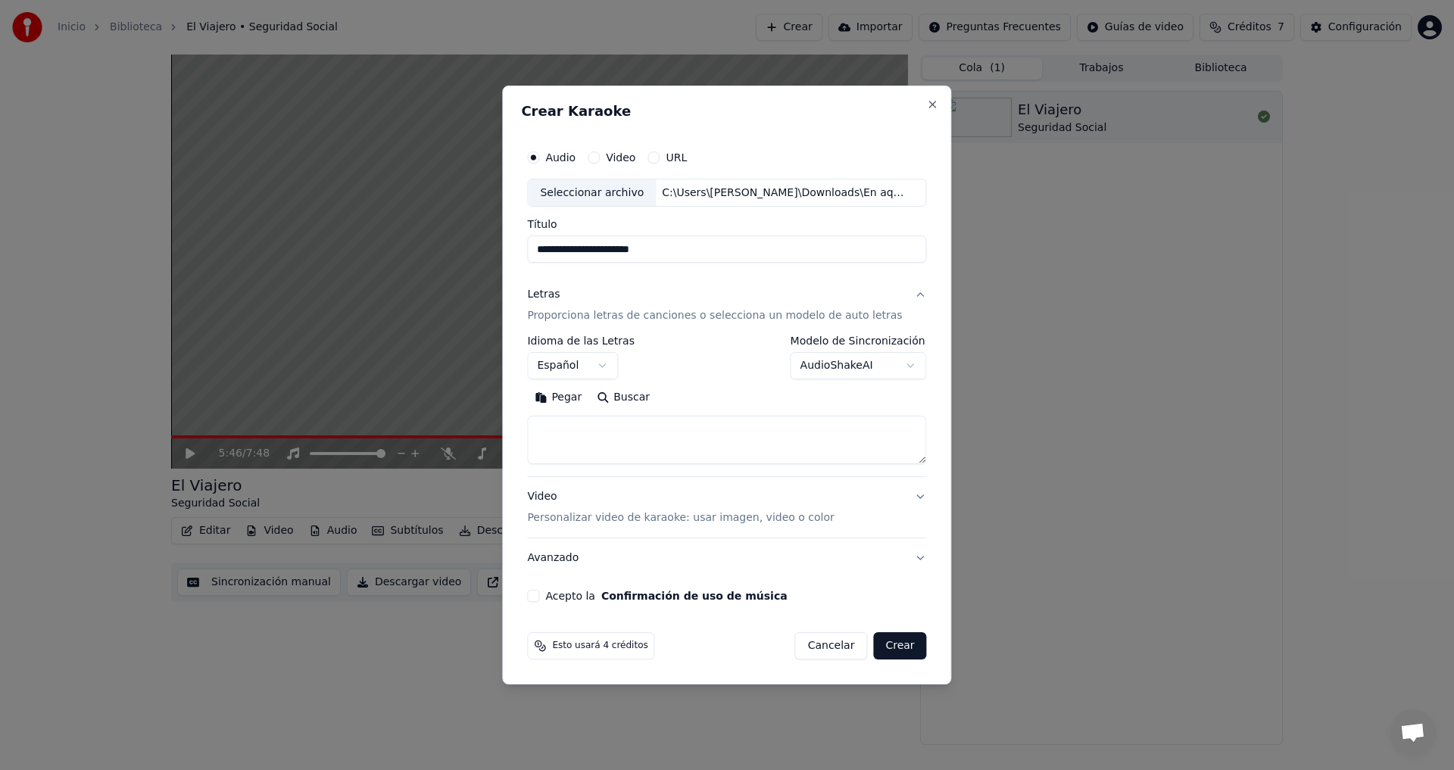
click at [620, 397] on button "Buscar" at bounding box center [623, 398] width 68 height 24
type textarea "**********"
click at [645, 519] on p "Personalizar video de karaoke: usar imagen, video o color" at bounding box center [680, 517] width 307 height 15
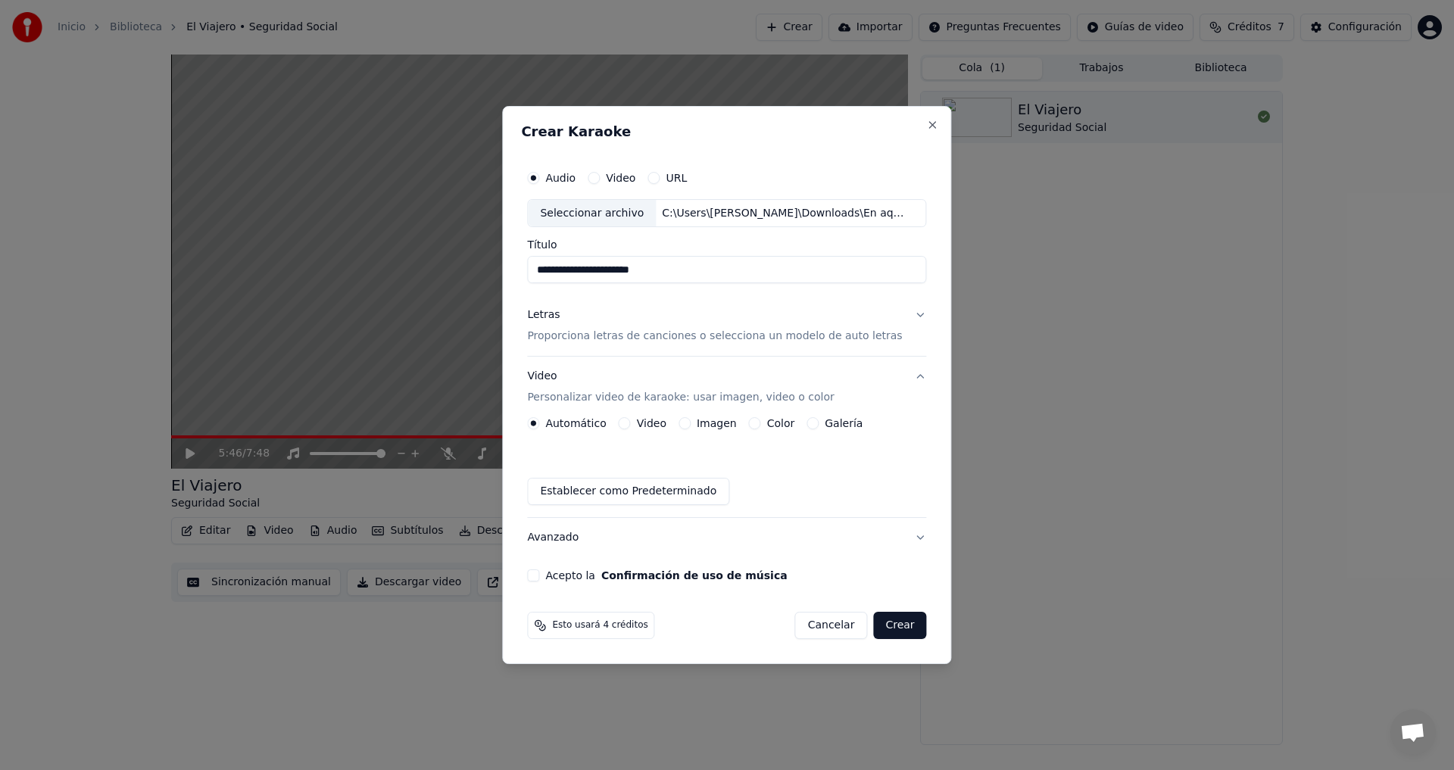
click at [822, 425] on div "Galería" at bounding box center [834, 423] width 56 height 12
click at [816, 425] on button "Galería" at bounding box center [812, 423] width 12 height 12
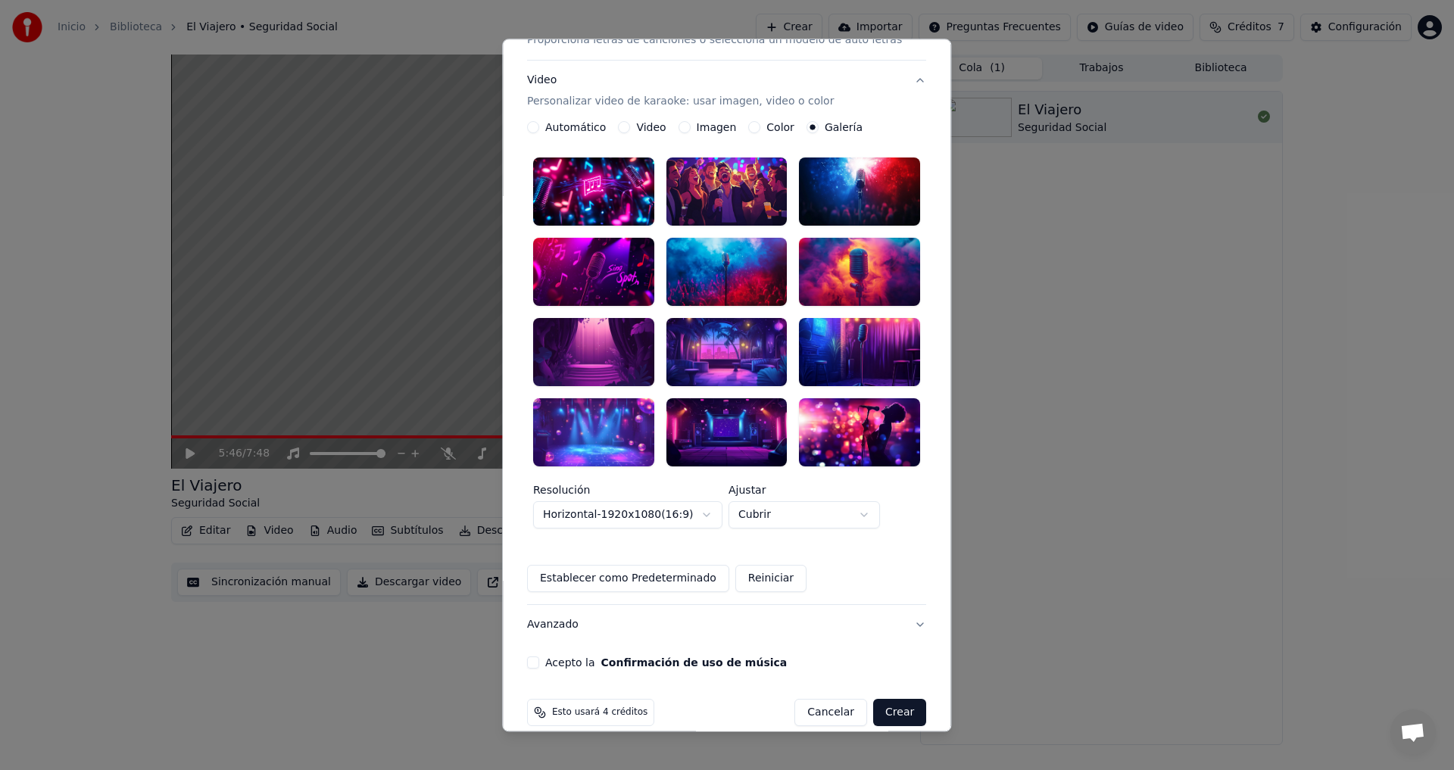
scroll to position [0, 0]
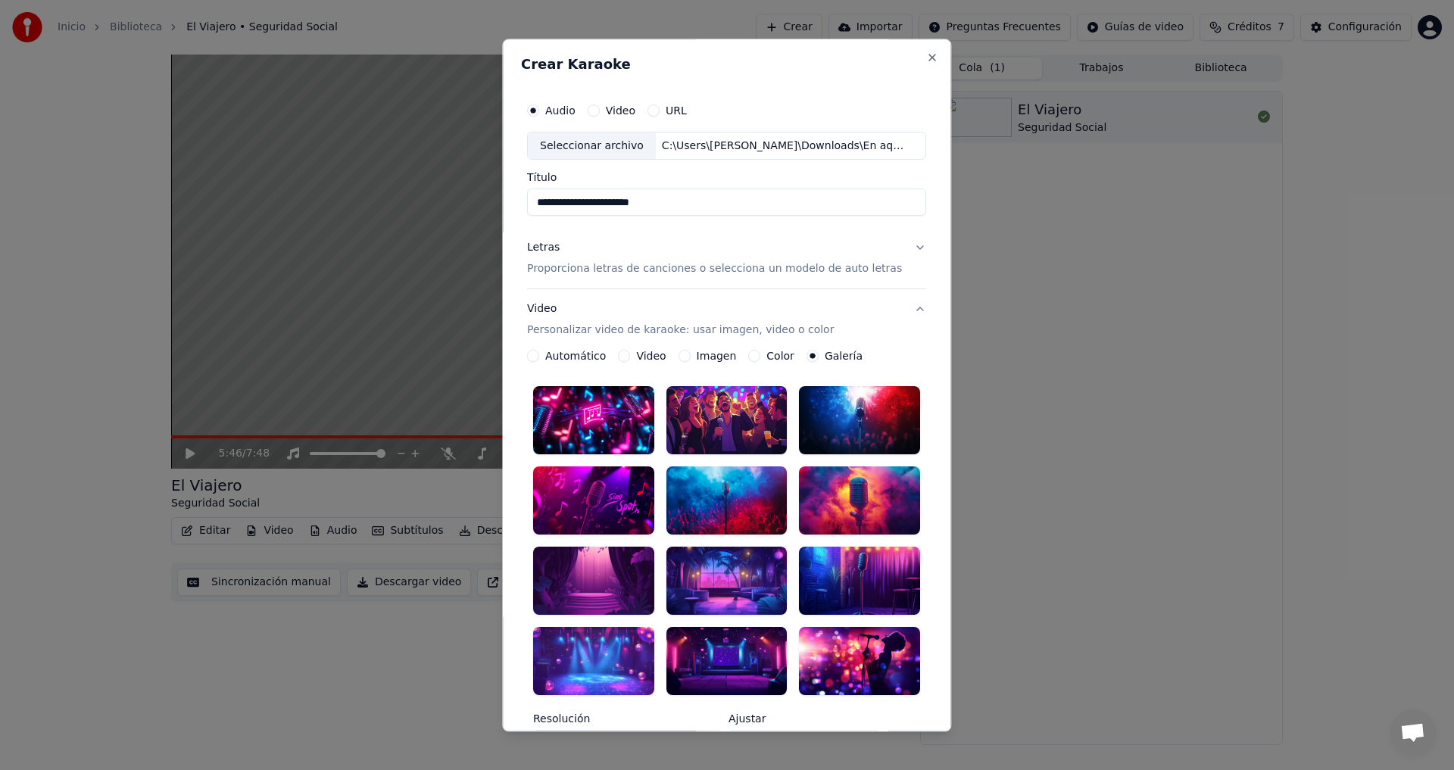
click at [628, 355] on button "Video" at bounding box center [625, 357] width 12 height 12
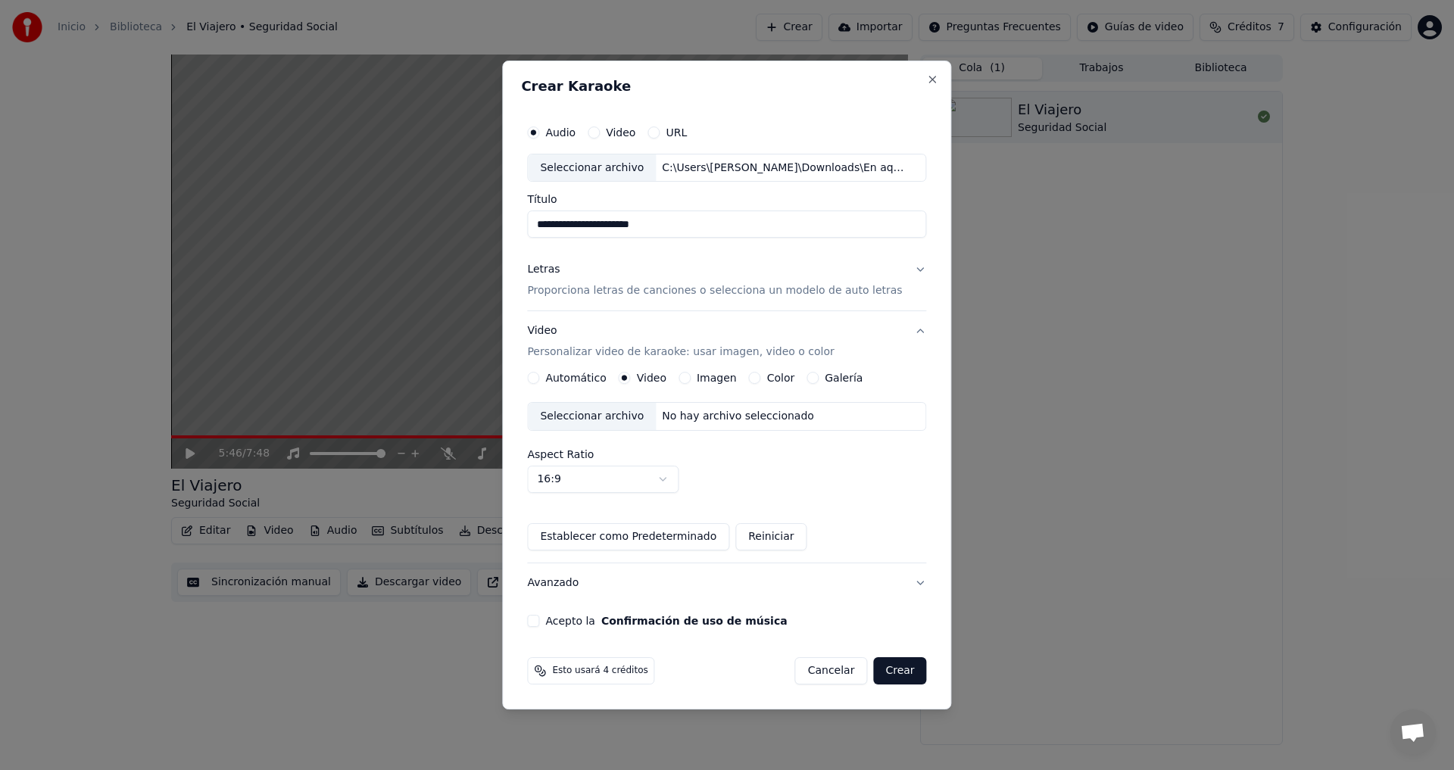
click at [724, 417] on div "No hay archivo seleccionado" at bounding box center [738, 416] width 164 height 15
click at [539, 620] on button "Acepto la Confirmación de uso de música" at bounding box center [533, 621] width 12 height 12
click at [891, 664] on button "Crear" at bounding box center [899, 670] width 53 height 27
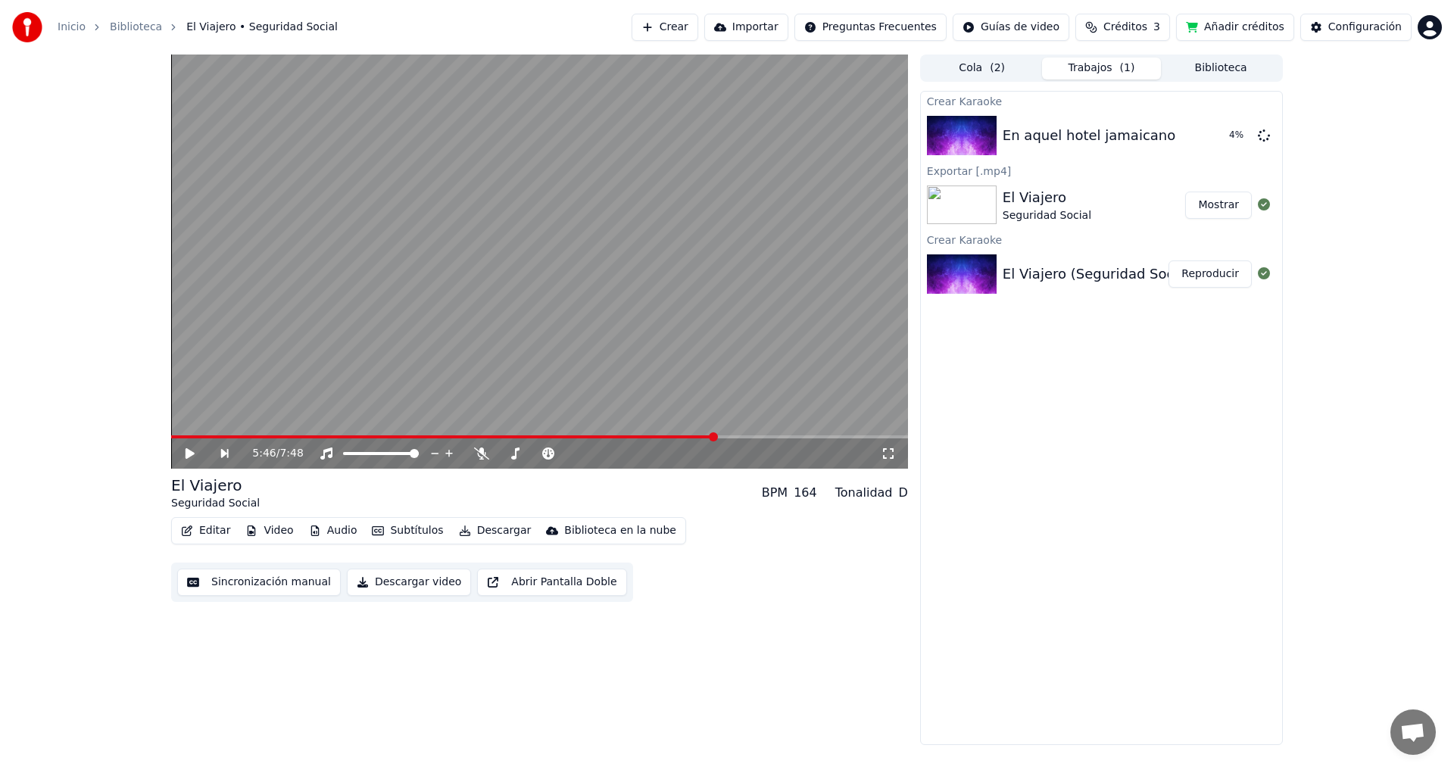
click at [1272, 24] on button "Añadir créditos" at bounding box center [1235, 27] width 118 height 27
click at [1124, 116] on div "En aquel hotel jamaicano Reproducir" at bounding box center [1101, 135] width 361 height 51
click at [1223, 139] on button "Reproducir" at bounding box center [1209, 135] width 83 height 27
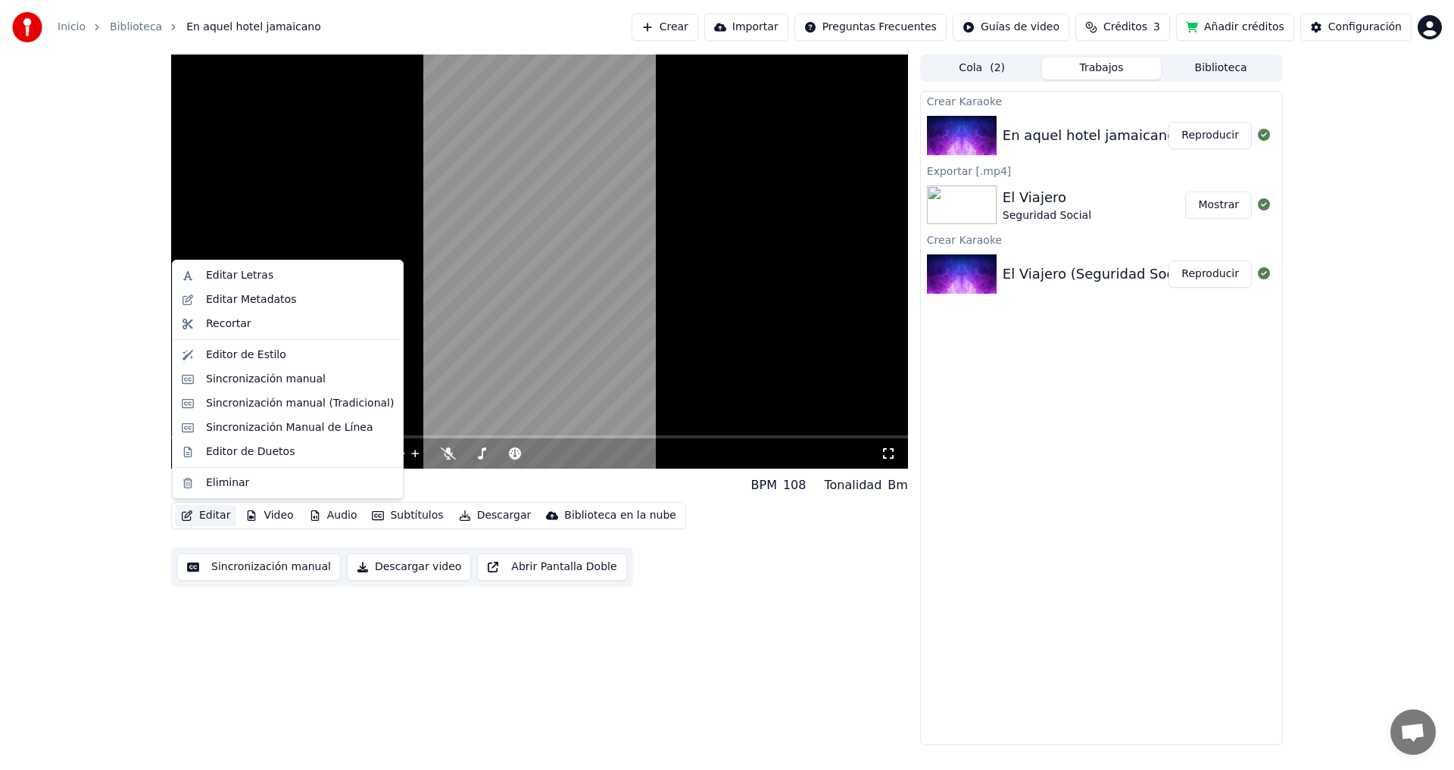
click at [215, 515] on button "Editar" at bounding box center [205, 515] width 61 height 21
click at [789, 340] on video at bounding box center [539, 262] width 737 height 414
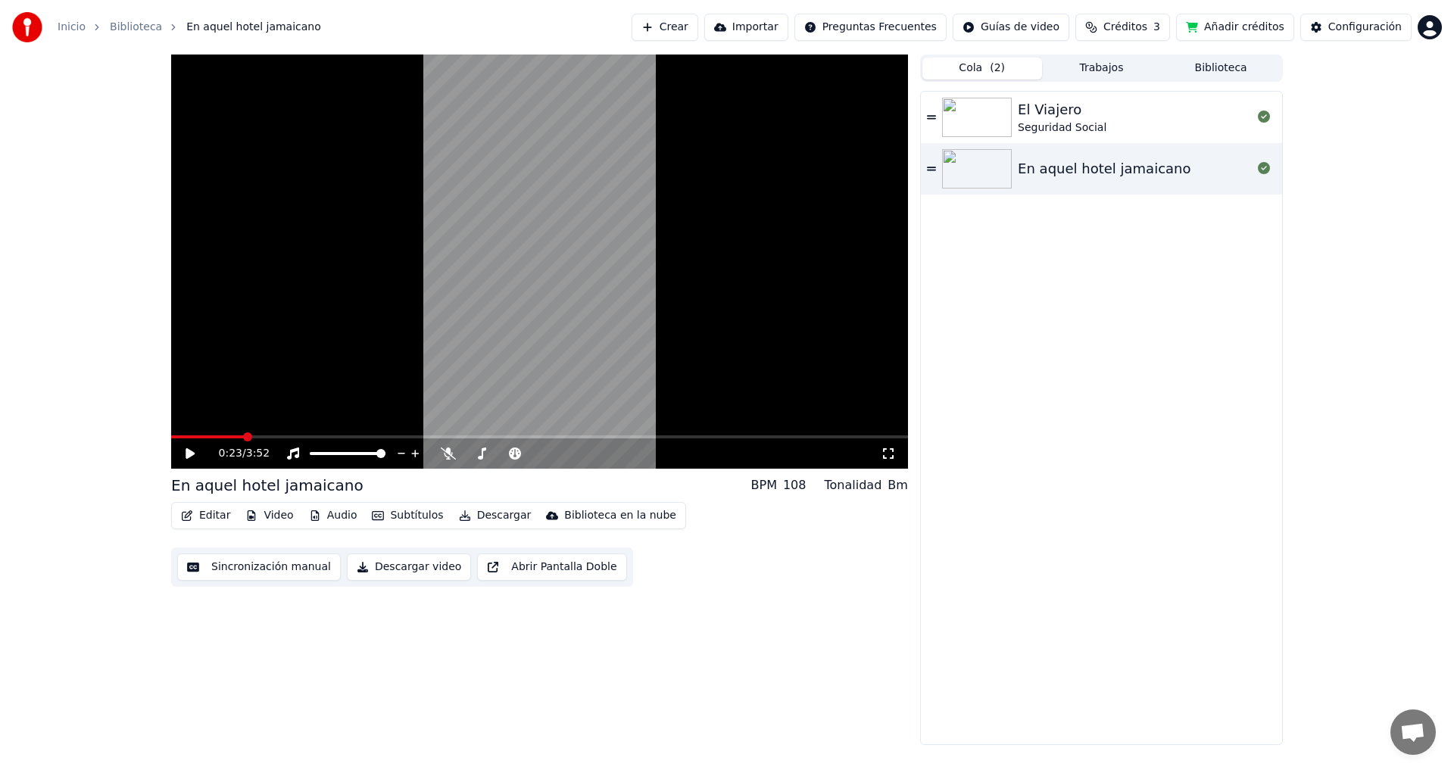
click at [982, 68] on button "Cola ( 2 )" at bounding box center [982, 69] width 120 height 22
click at [1058, 165] on div "En aquel hotel jamaicano" at bounding box center [1104, 168] width 173 height 21
click at [465, 452] on span at bounding box center [503, 453] width 76 height 3
click at [413, 454] on icon at bounding box center [415, 453] width 14 height 15
click at [413, 450] on icon at bounding box center [415, 453] width 14 height 15
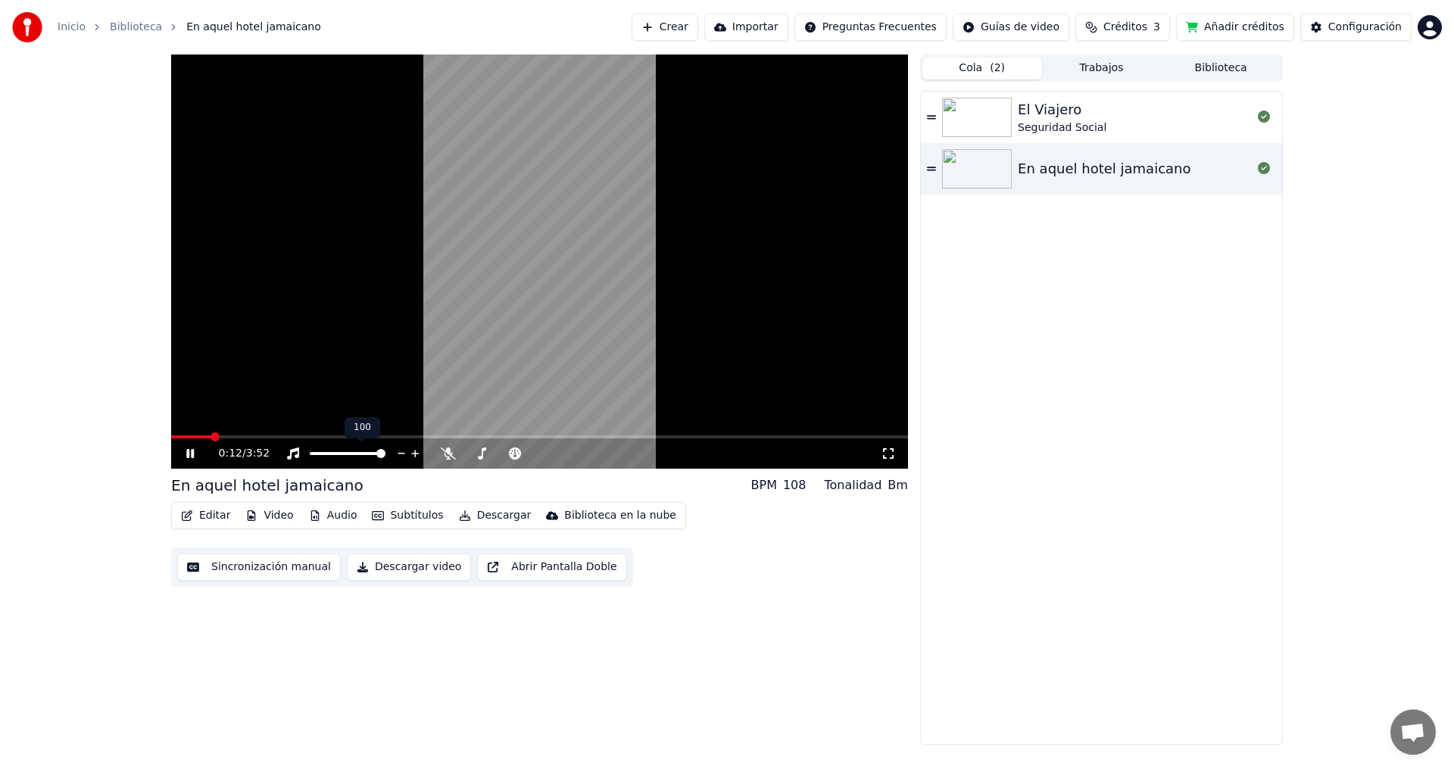
click at [385, 455] on span at bounding box center [380, 453] width 9 height 9
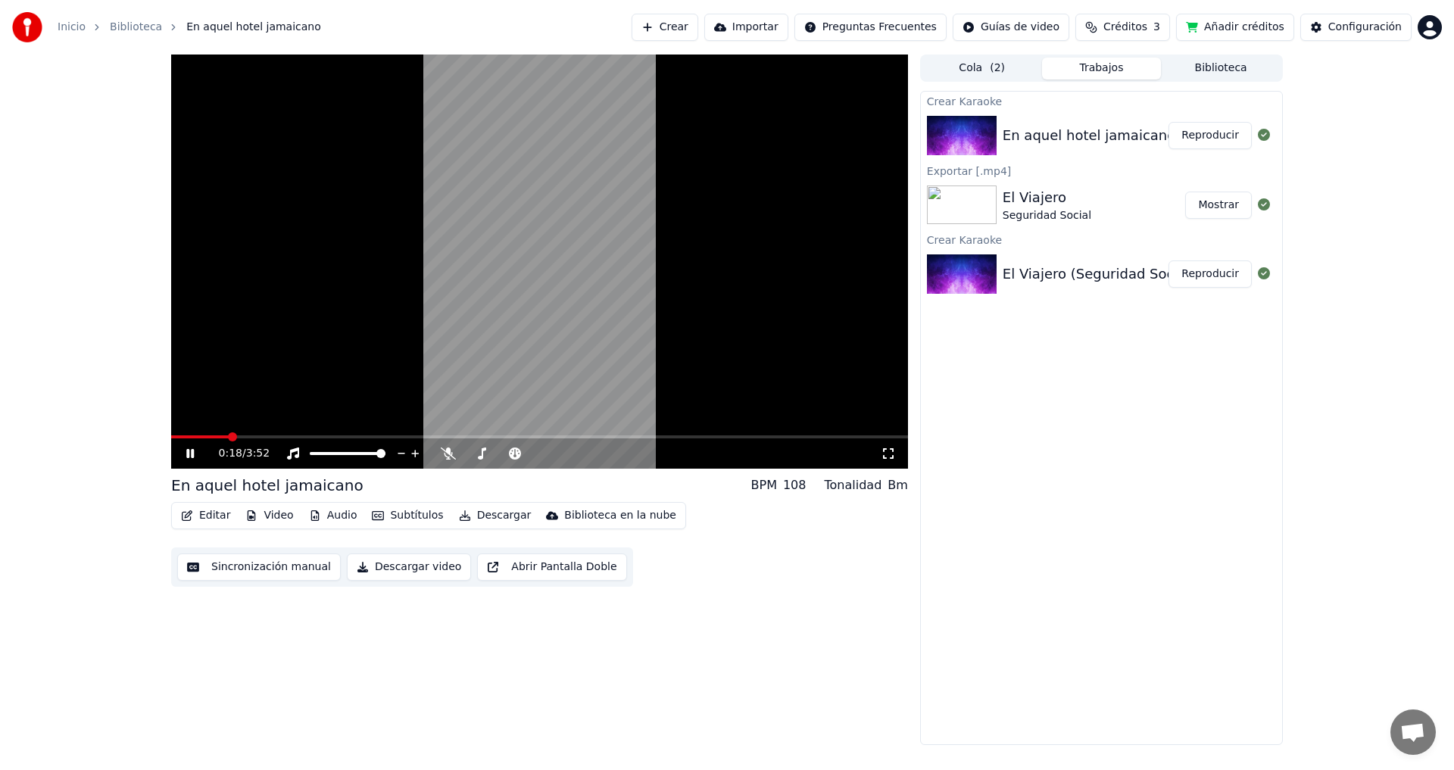
click at [1114, 69] on button "Trabajos" at bounding box center [1102, 69] width 120 height 22
click at [281, 568] on button "Sincronización manual" at bounding box center [259, 566] width 164 height 27
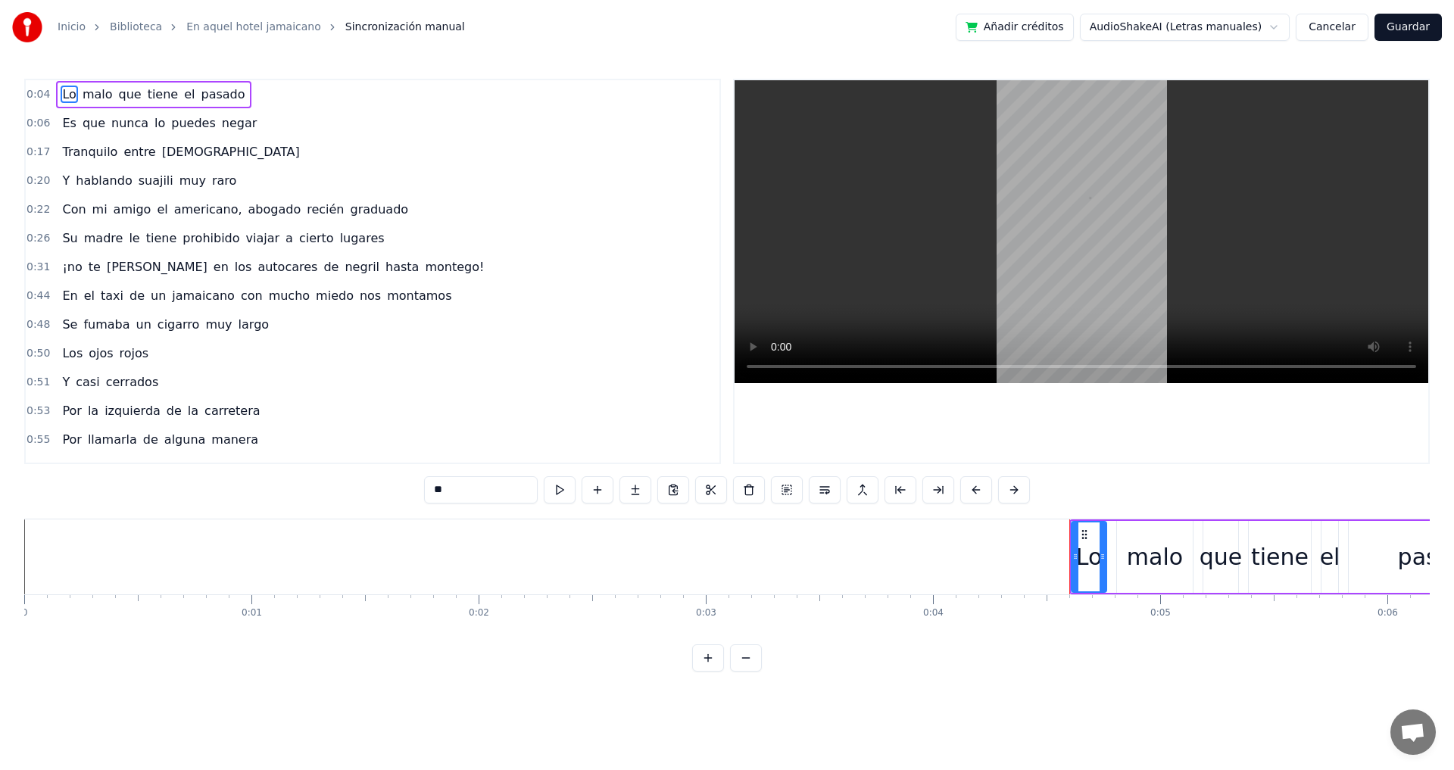
click at [1285, 24] on html "Inicio Biblioteca En aquel hotel jamaicano Sincronización manual Añadir crédito…" at bounding box center [727, 348] width 1454 height 696
click at [1330, 24] on html "Inicio Biblioteca En aquel hotel jamaicano Sincronización manual Añadir crédito…" at bounding box center [727, 348] width 1454 height 696
click at [1330, 24] on button "Cancelar" at bounding box center [1331, 27] width 73 height 27
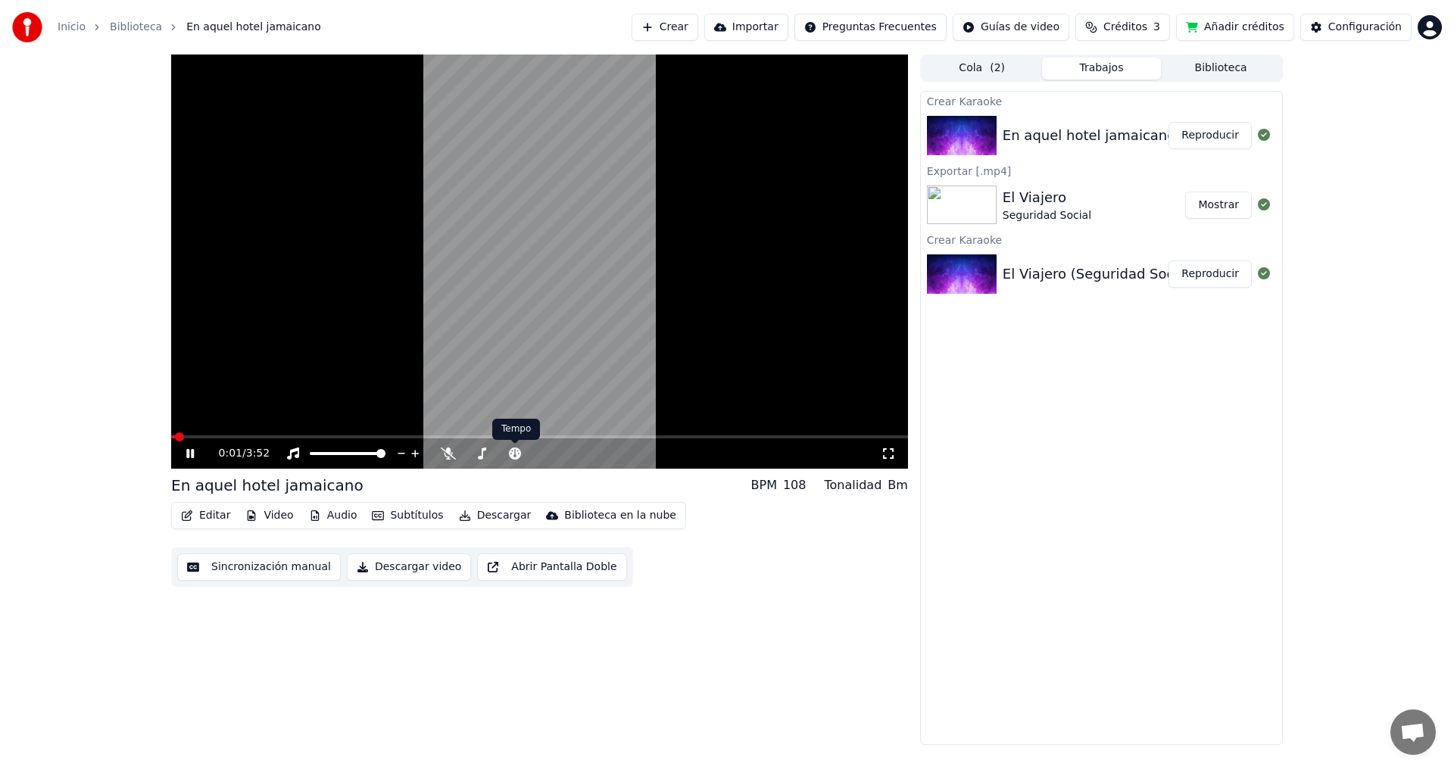
click at [605, 255] on video at bounding box center [539, 262] width 737 height 414
click at [274, 516] on button "Video" at bounding box center [269, 515] width 60 height 21
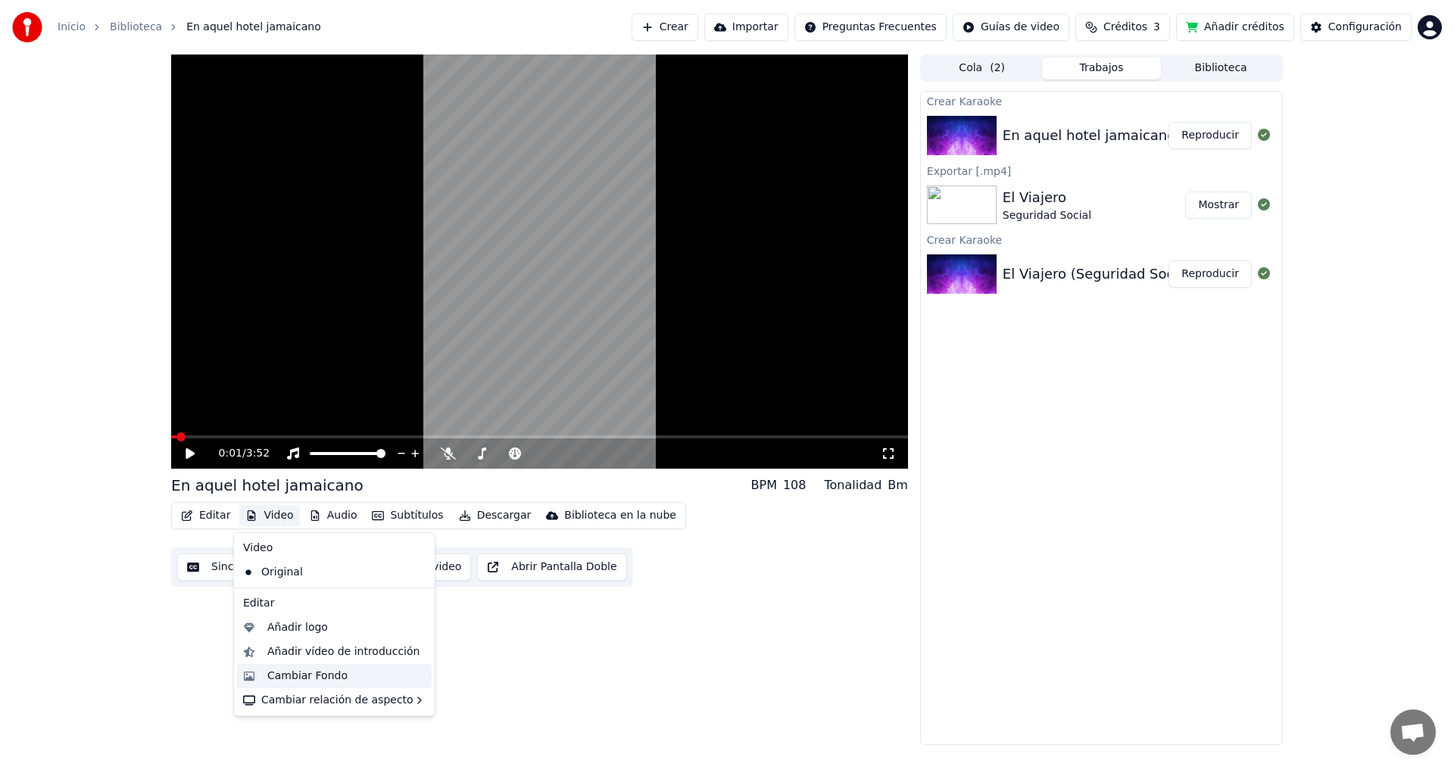
click at [335, 678] on div "Cambiar Fondo" at bounding box center [307, 675] width 80 height 15
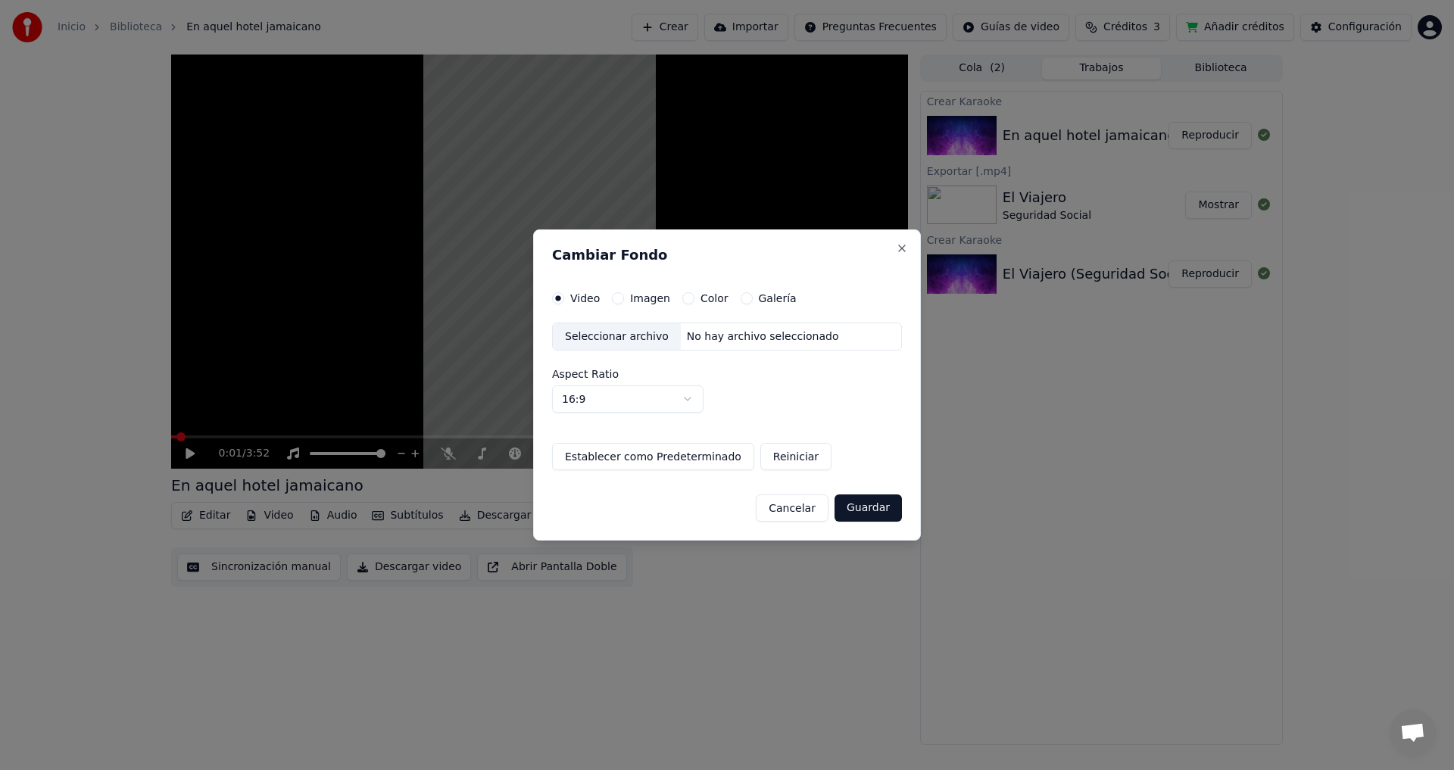
click at [759, 298] on label "Galería" at bounding box center [778, 298] width 38 height 11
click at [753, 298] on button "Galería" at bounding box center [746, 298] width 12 height 12
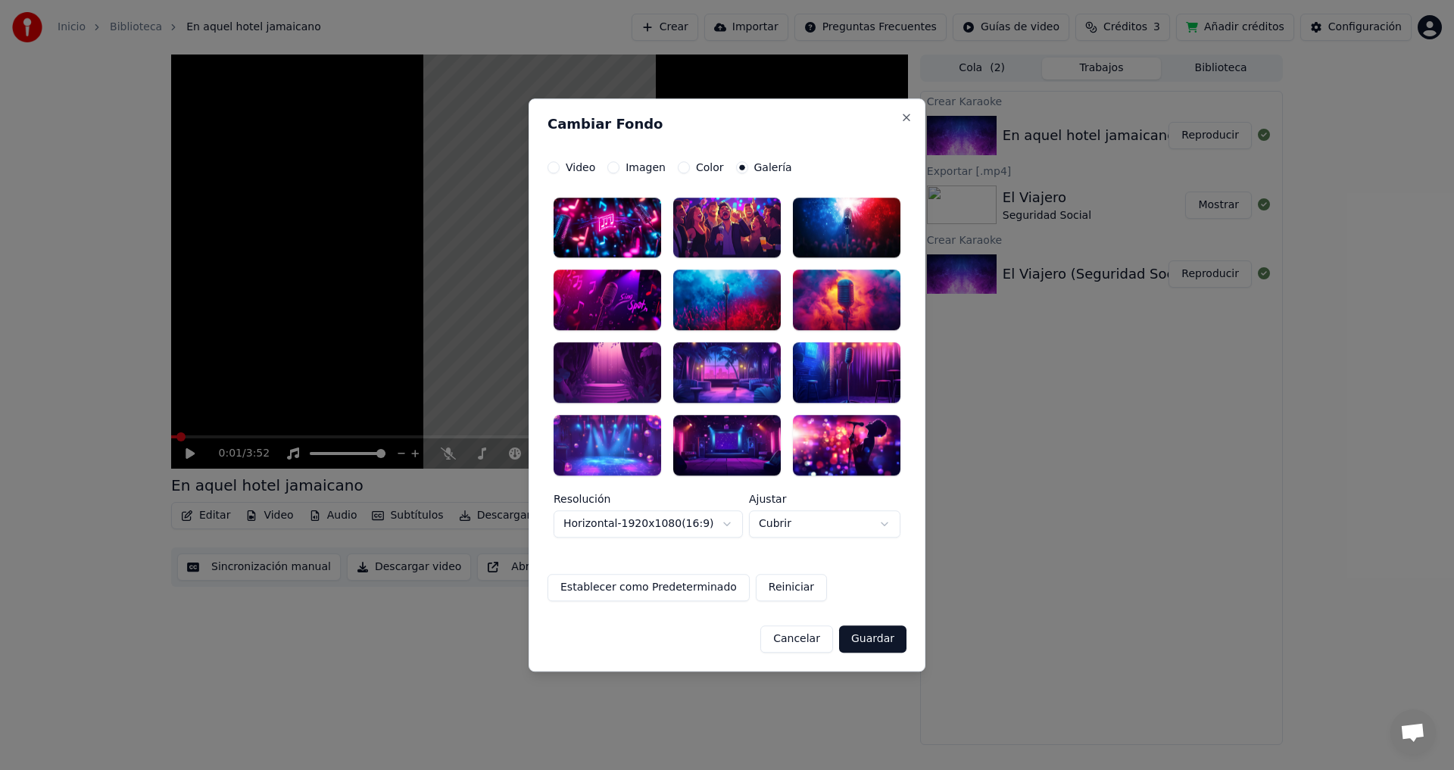
click at [734, 224] on div at bounding box center [727, 228] width 108 height 61
click at [870, 637] on button "Guardar" at bounding box center [872, 638] width 67 height 27
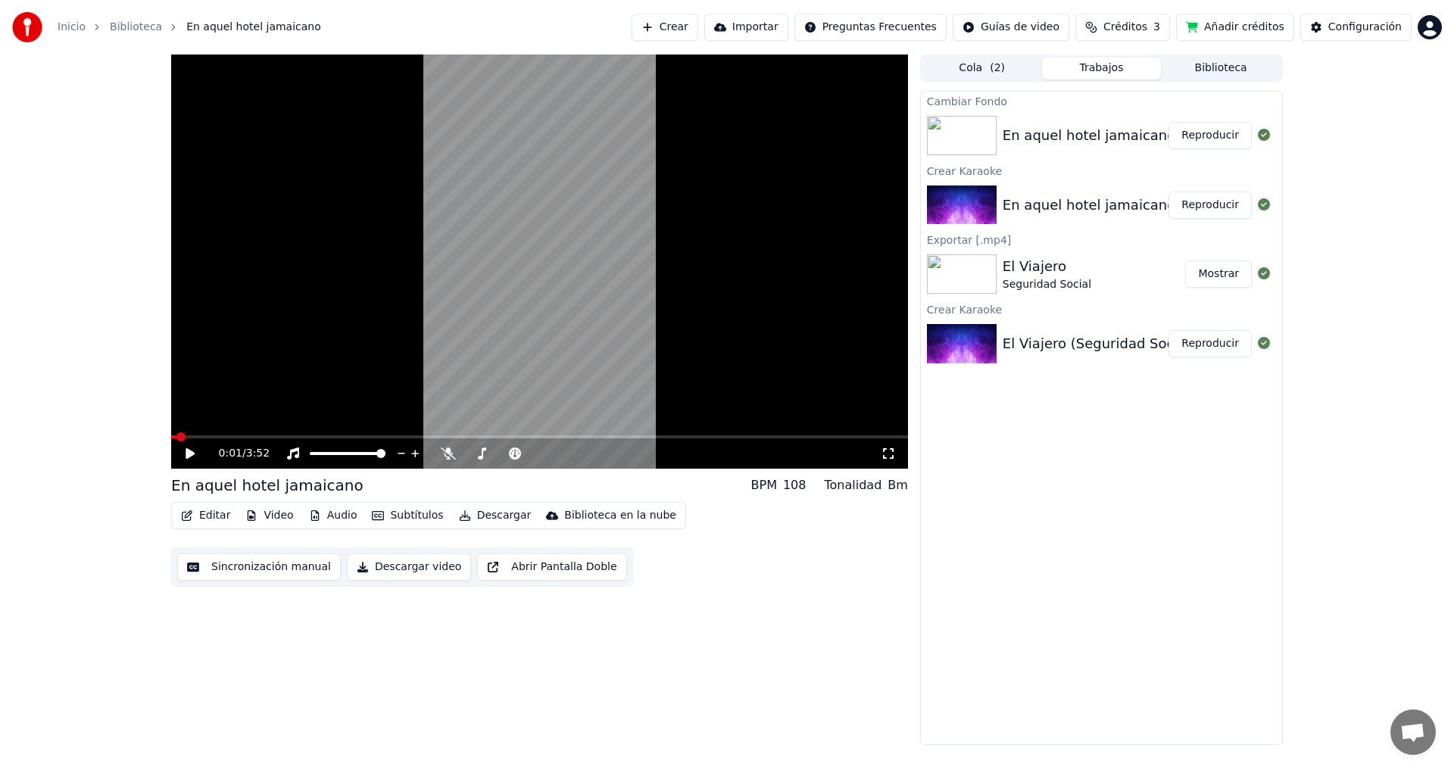
click at [1212, 142] on button "Reproducir" at bounding box center [1209, 135] width 83 height 27
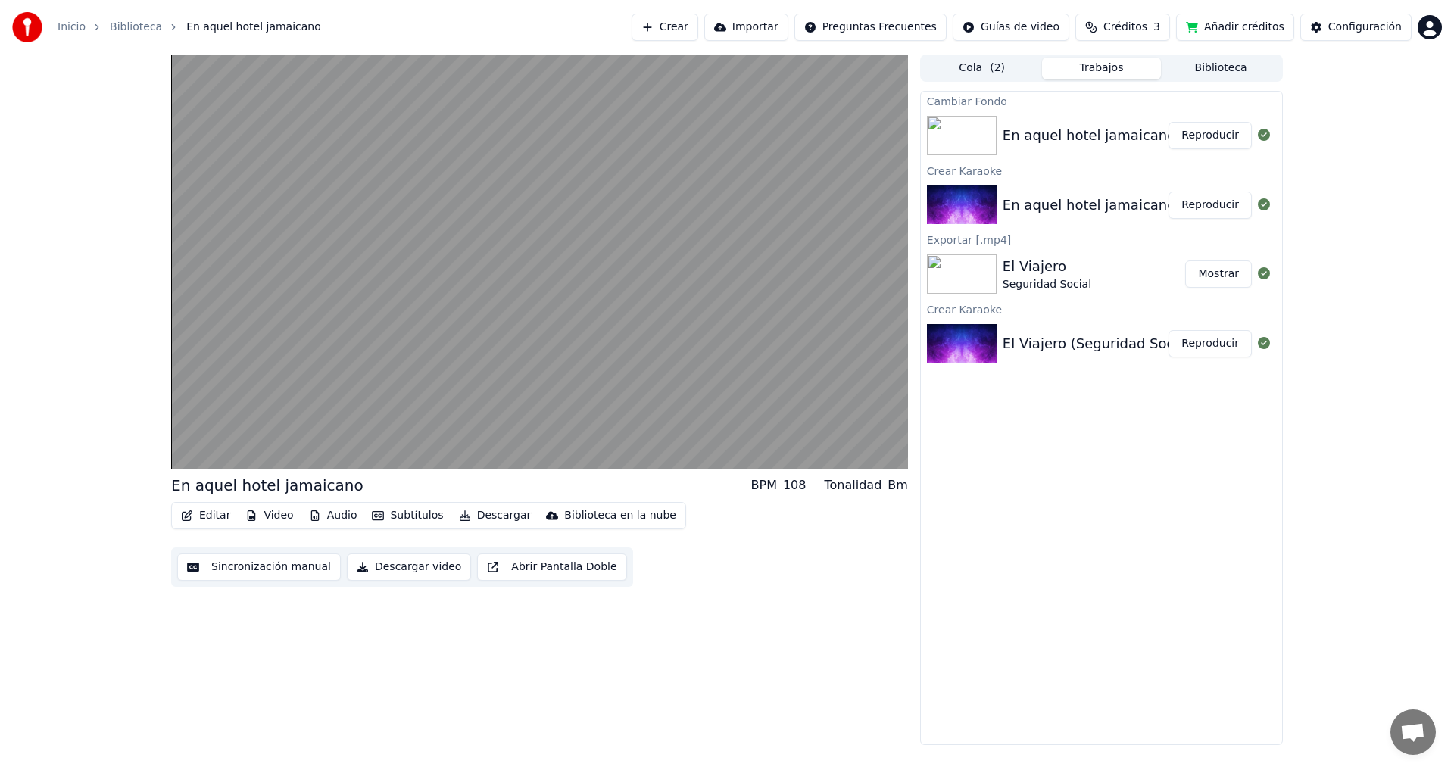
click at [486, 514] on button "Descargar" at bounding box center [495, 515] width 85 height 21
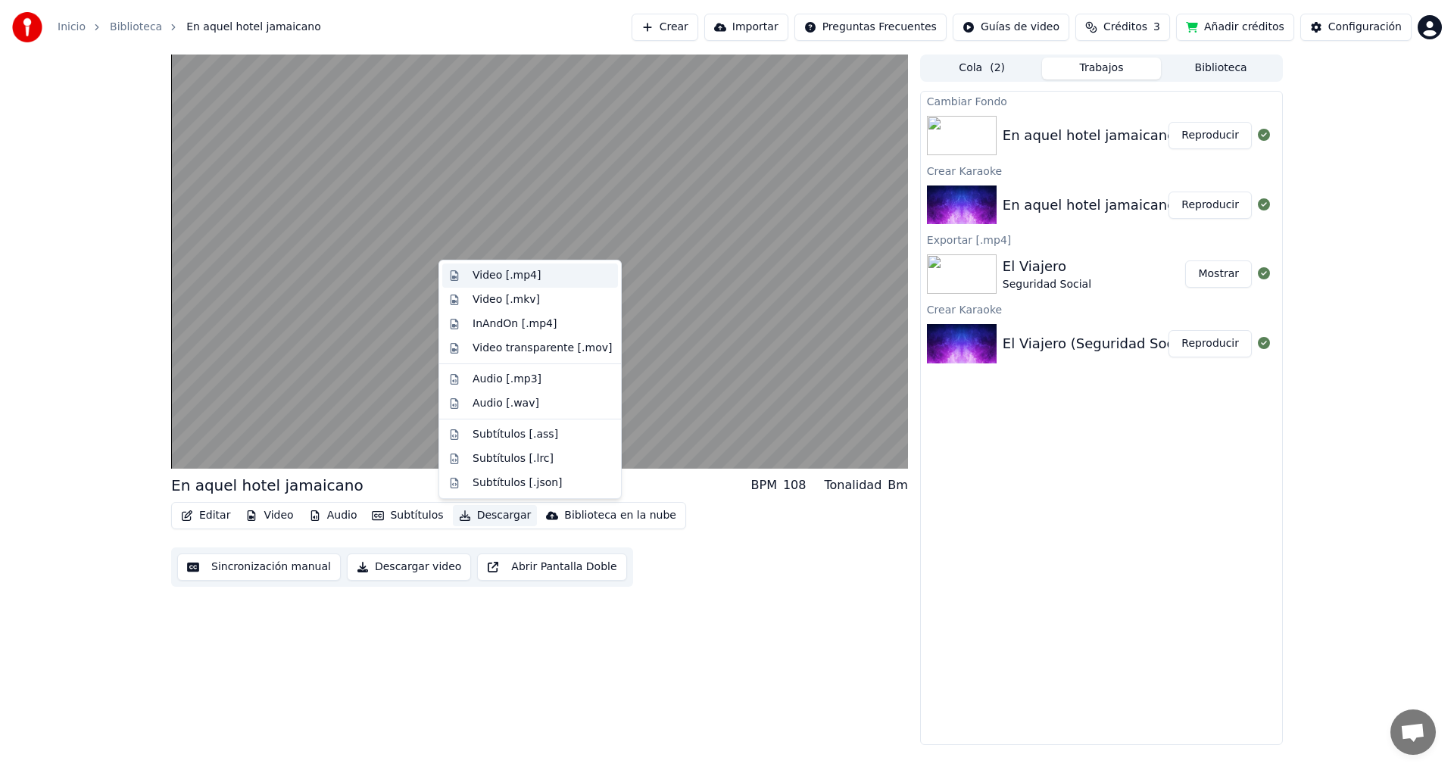
click at [553, 277] on div "Video [.mp4]" at bounding box center [541, 275] width 139 height 15
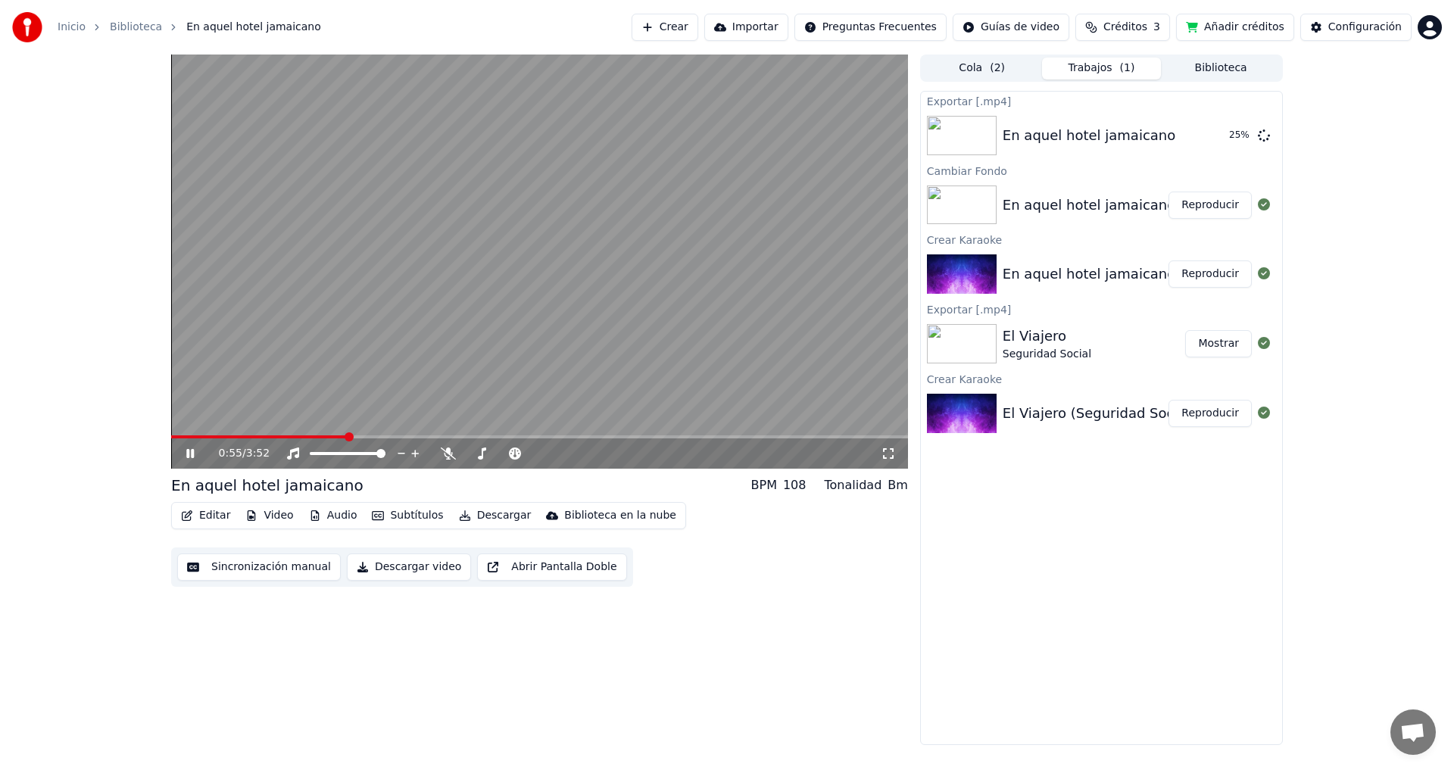
click at [192, 453] on icon at bounding box center [190, 453] width 8 height 9
